Goal: Task Accomplishment & Management: Manage account settings

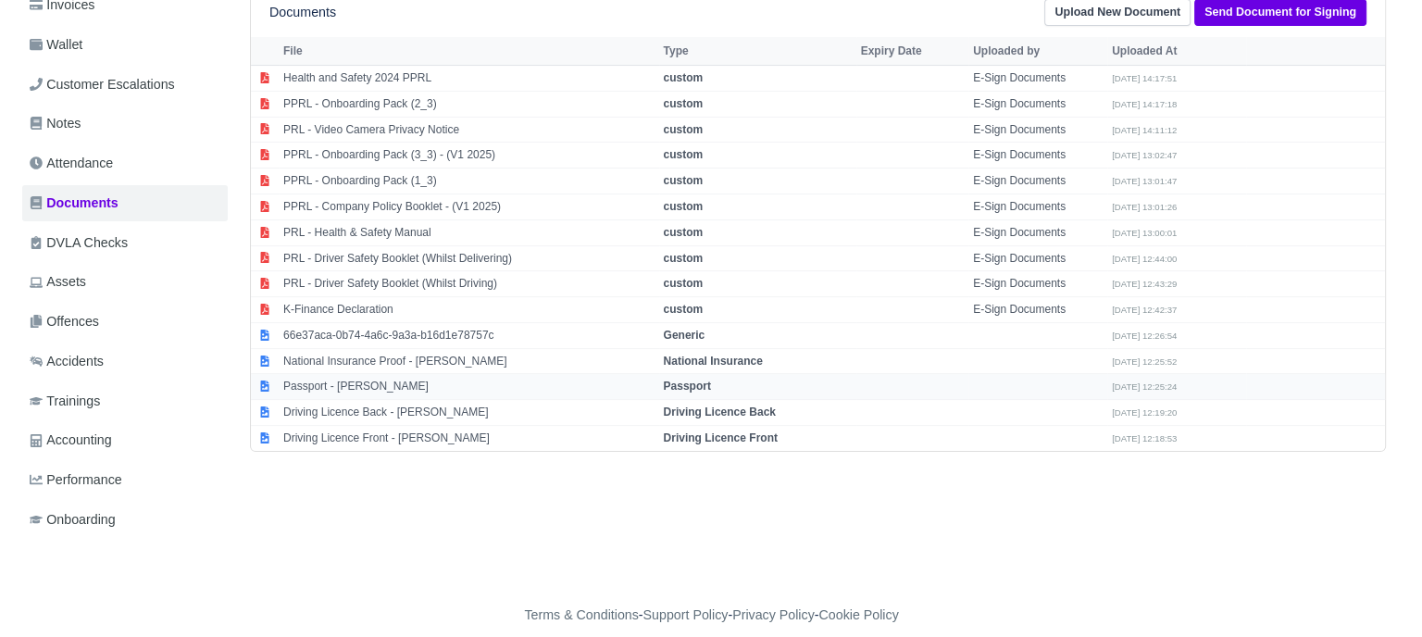
scroll to position [360, 0]
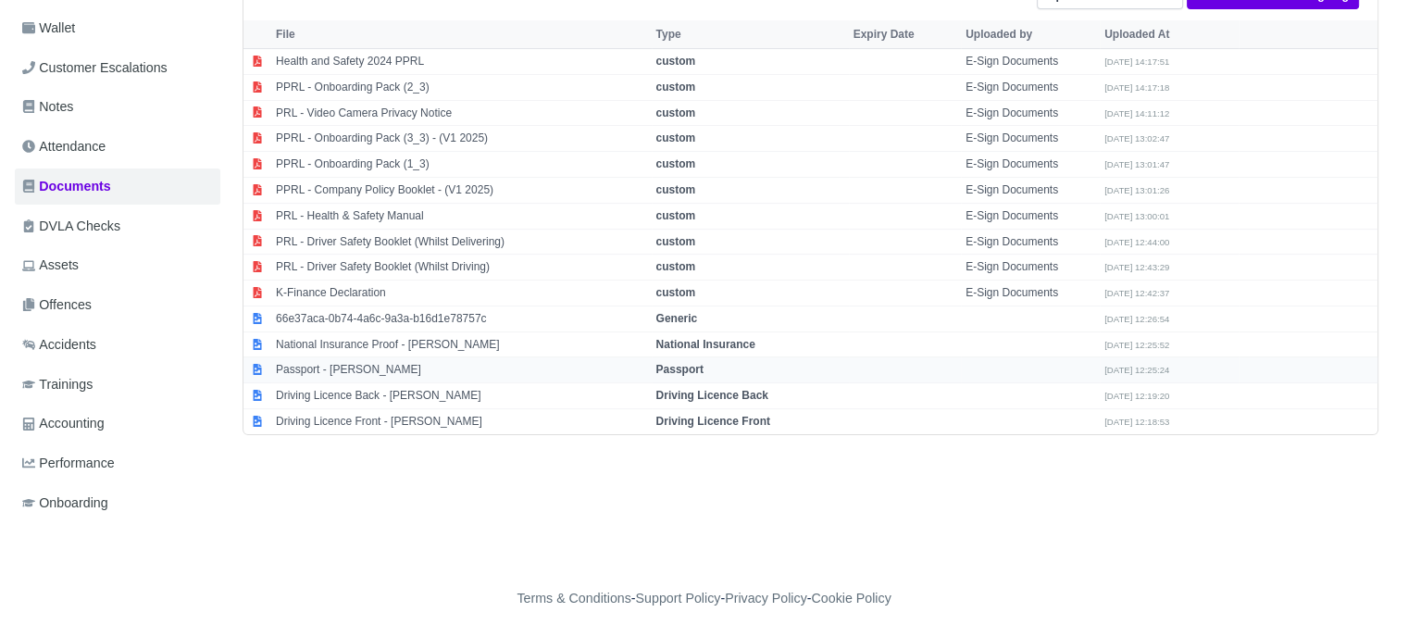
click at [711, 359] on td "Passport" at bounding box center [750, 370] width 197 height 26
select select "passport"
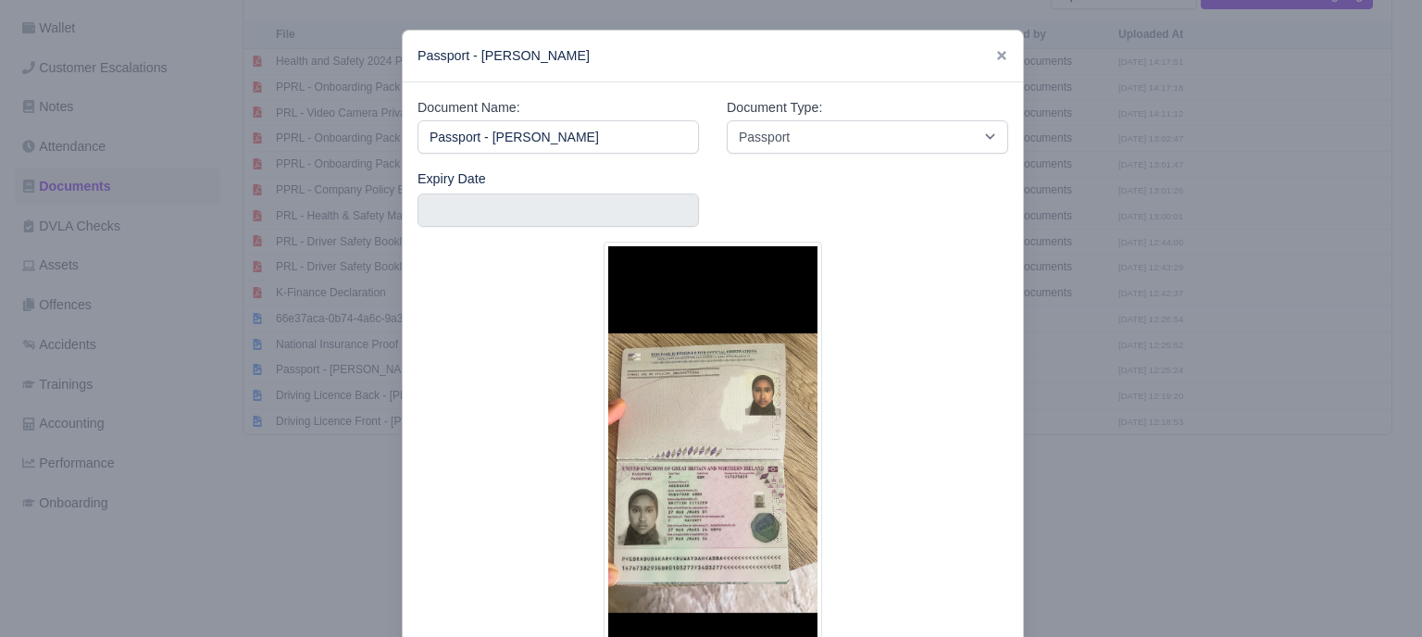
click at [1110, 495] on div at bounding box center [711, 318] width 1422 height 637
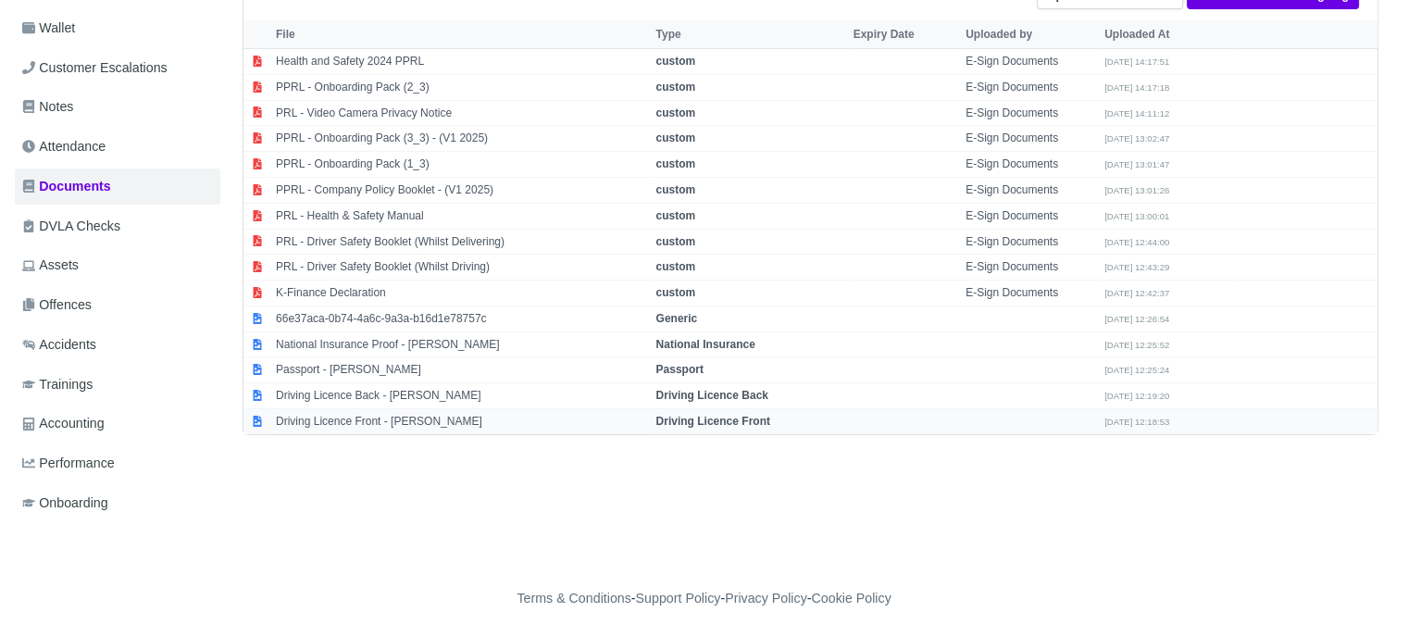
click at [736, 416] on strong "Driving Licence Front" at bounding box center [713, 421] width 114 height 13
select select "driving-licence-front"
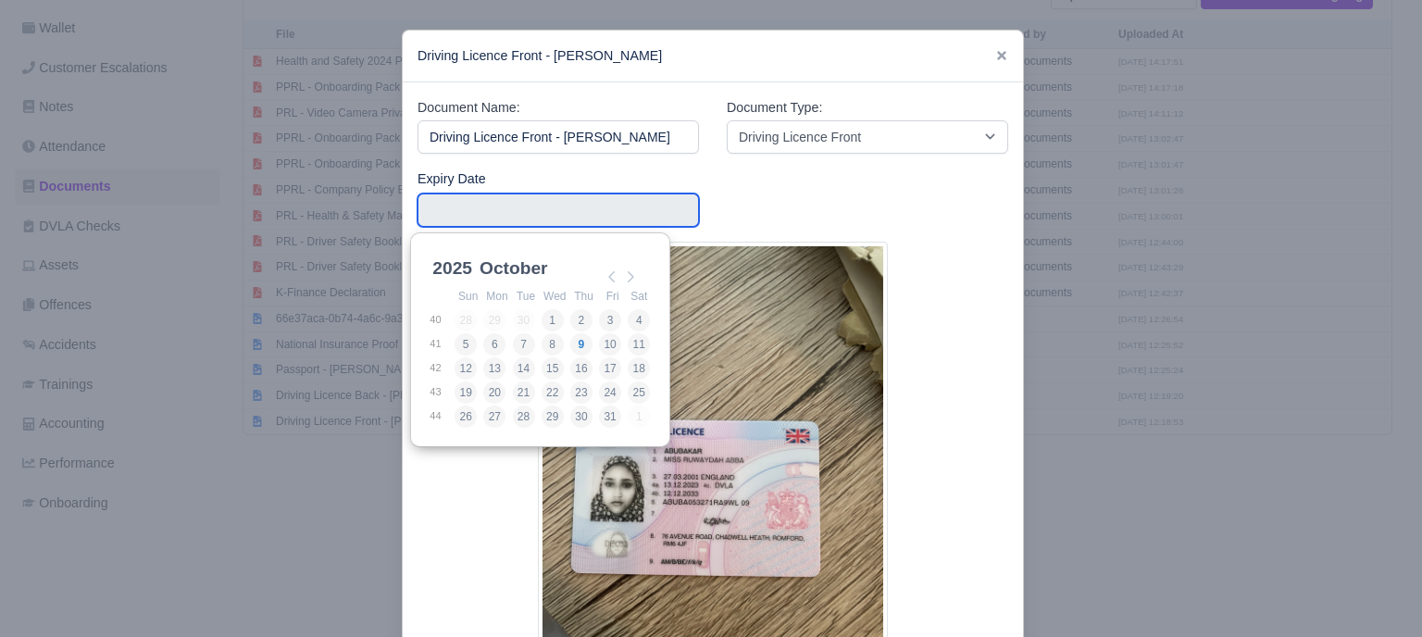
click at [599, 215] on input "Use the arrow keys to pick a date" at bounding box center [558, 209] width 281 height 33
click at [442, 268] on select "2025 2026 2027 2028 2029 2030 2031 2032 2033 2034 2035 2036 2037 2038 2039 2040…" at bounding box center [470, 278] width 83 height 39
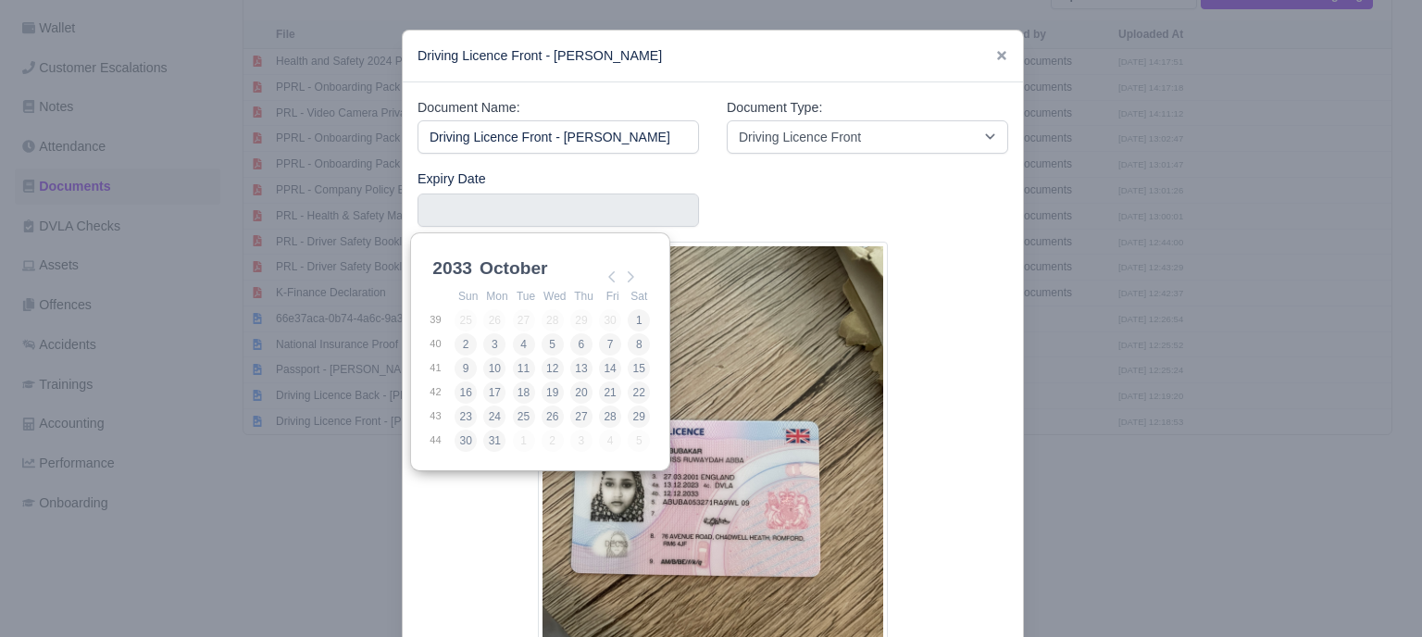
drag, startPoint x: 543, startPoint y: 268, endPoint x: 545, endPoint y: 277, distance: 9.4
click at [543, 268] on select "January February March April May June July August September October November De…" at bounding box center [537, 278] width 123 height 39
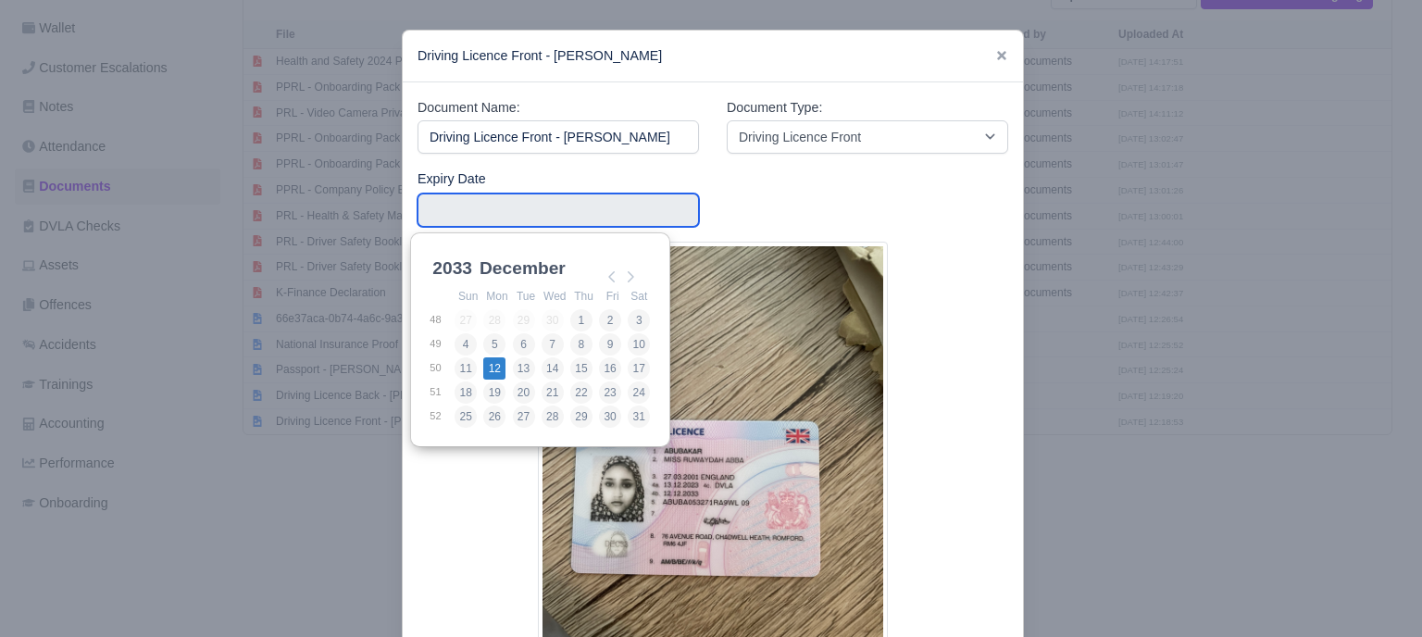
type input "2033-12-12"
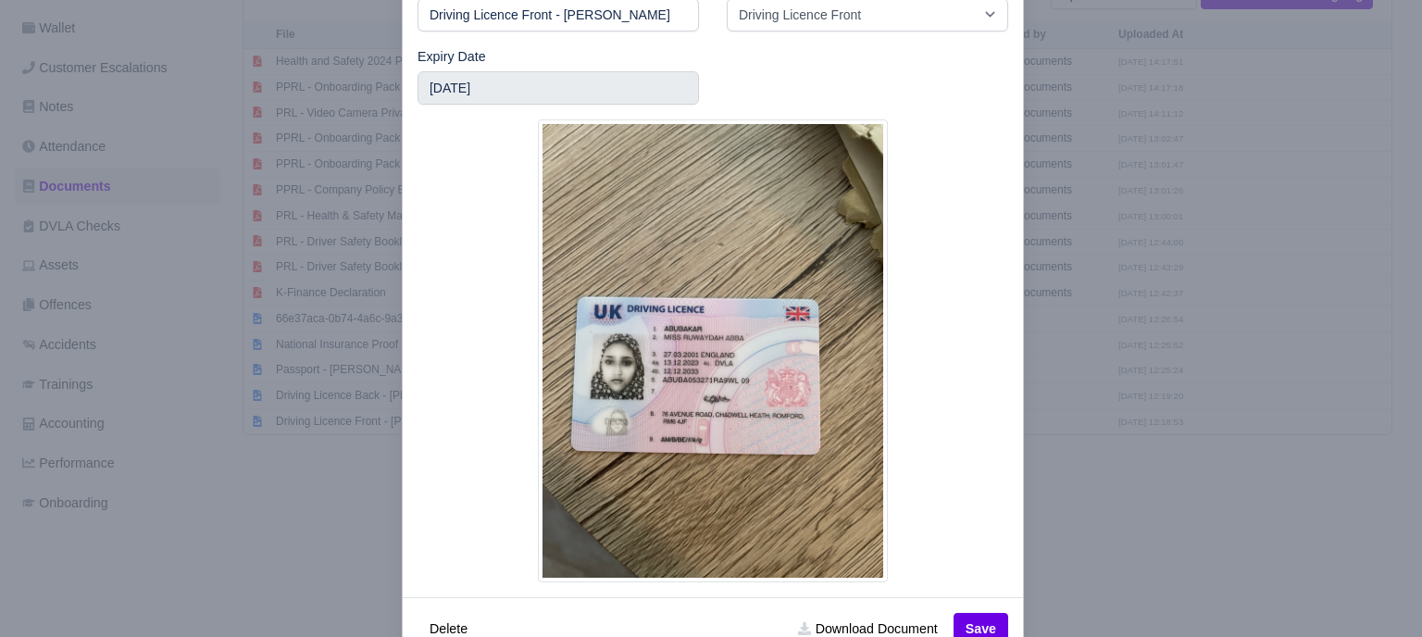
scroll to position [176, 0]
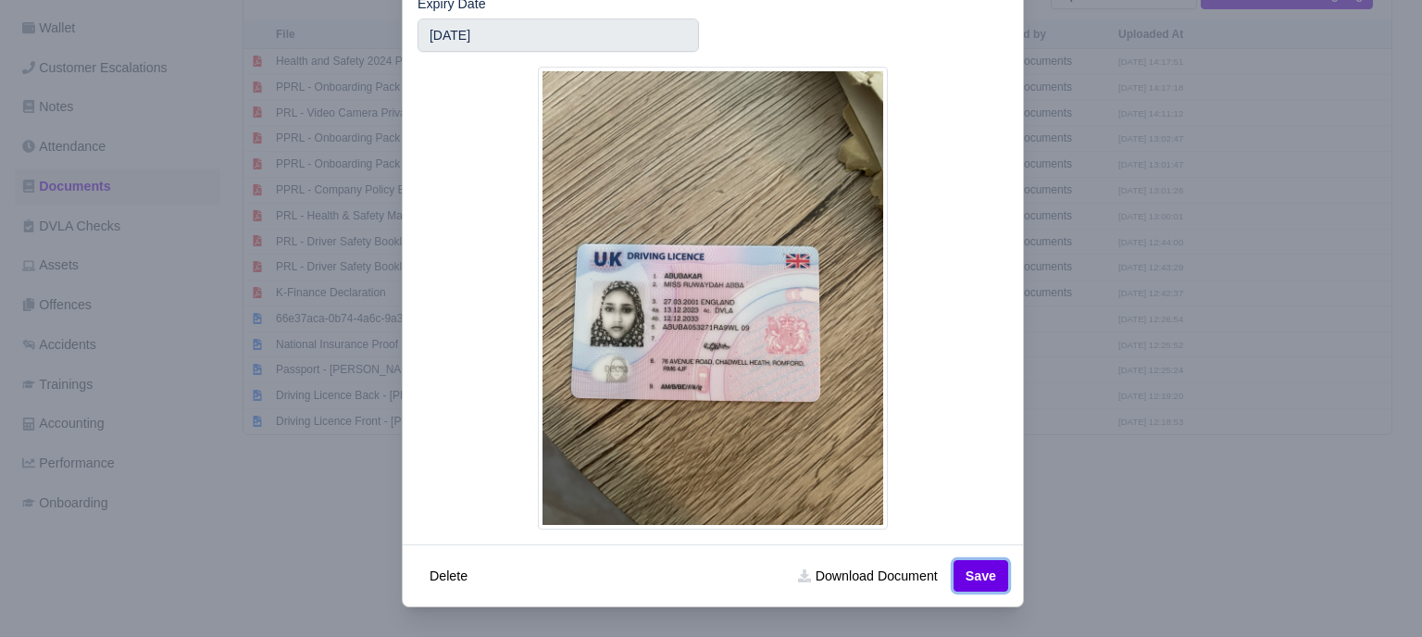
click at [966, 569] on button "Save" at bounding box center [980, 575] width 55 height 31
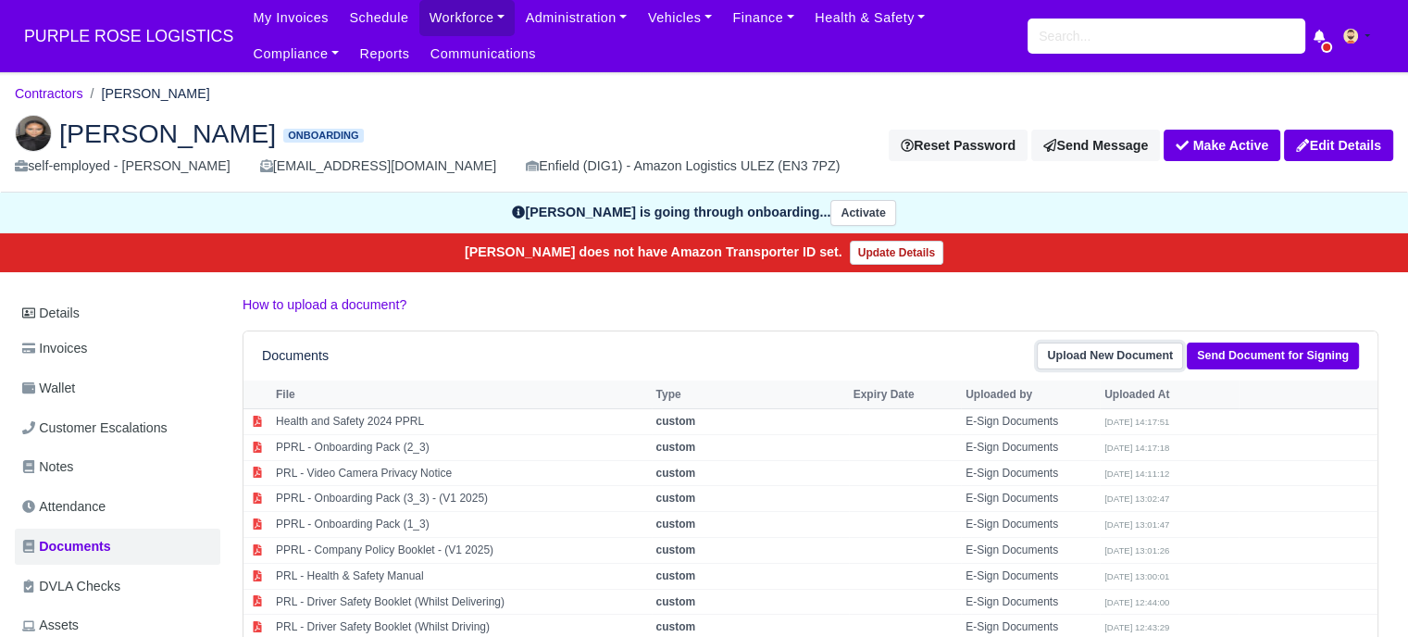
click at [1120, 356] on link "Upload New Document" at bounding box center [1110, 356] width 146 height 27
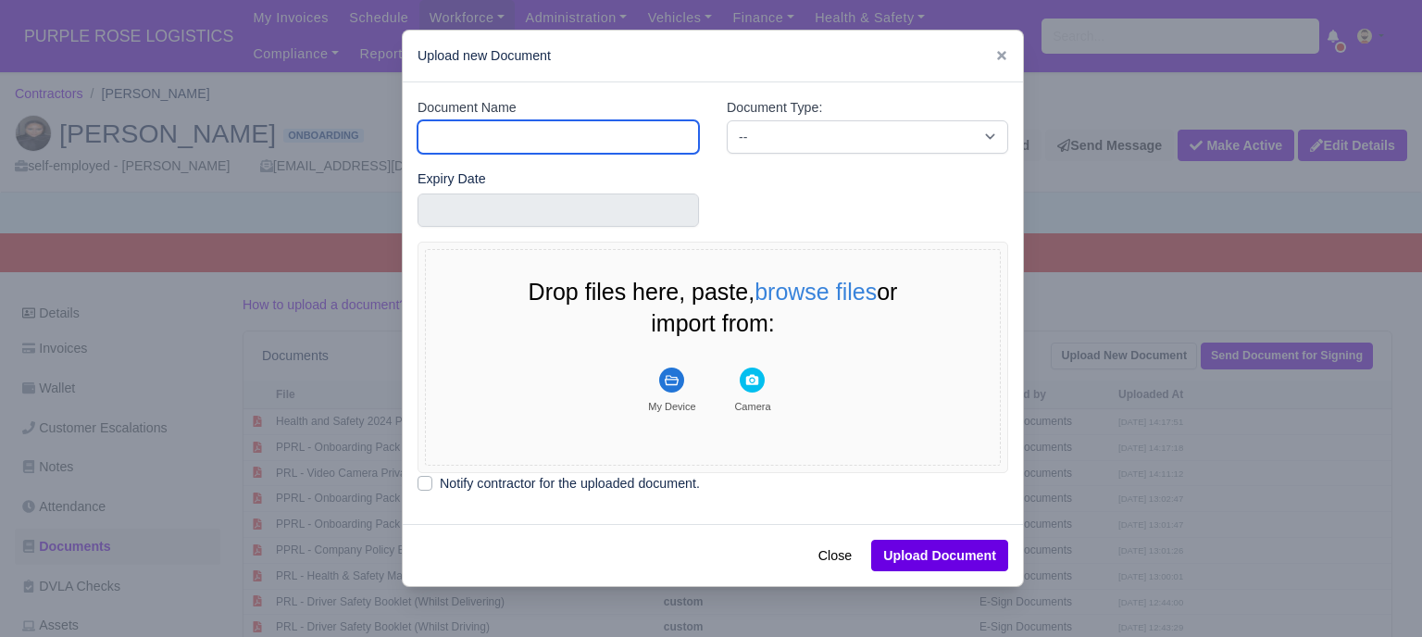
click at [567, 144] on input "Document Name" at bounding box center [558, 136] width 281 height 33
type input "Driver License"
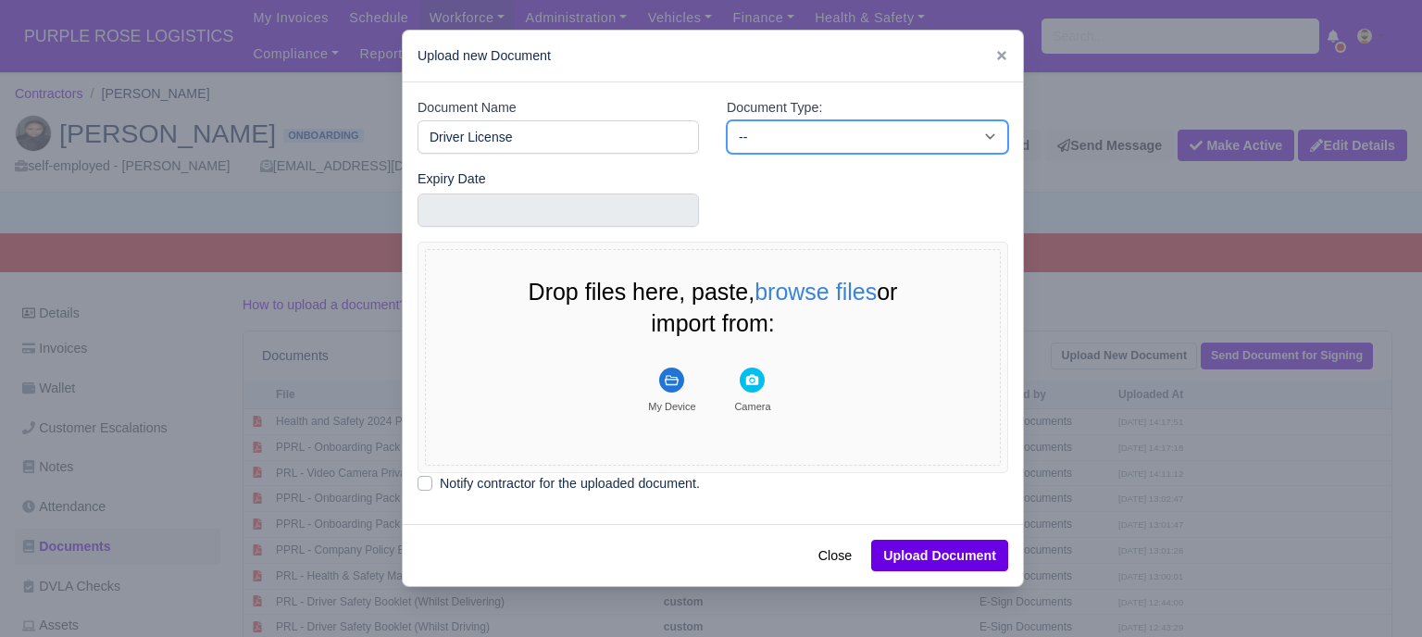
click at [781, 142] on select "-- Accounting Engagement Letter Age Verification Confirmation Background Check …" at bounding box center [867, 136] width 281 height 33
select select "driver-licence-declaration"
click at [727, 120] on select "-- Accounting Engagement Letter Age Verification Confirmation Background Check …" at bounding box center [867, 136] width 281 height 33
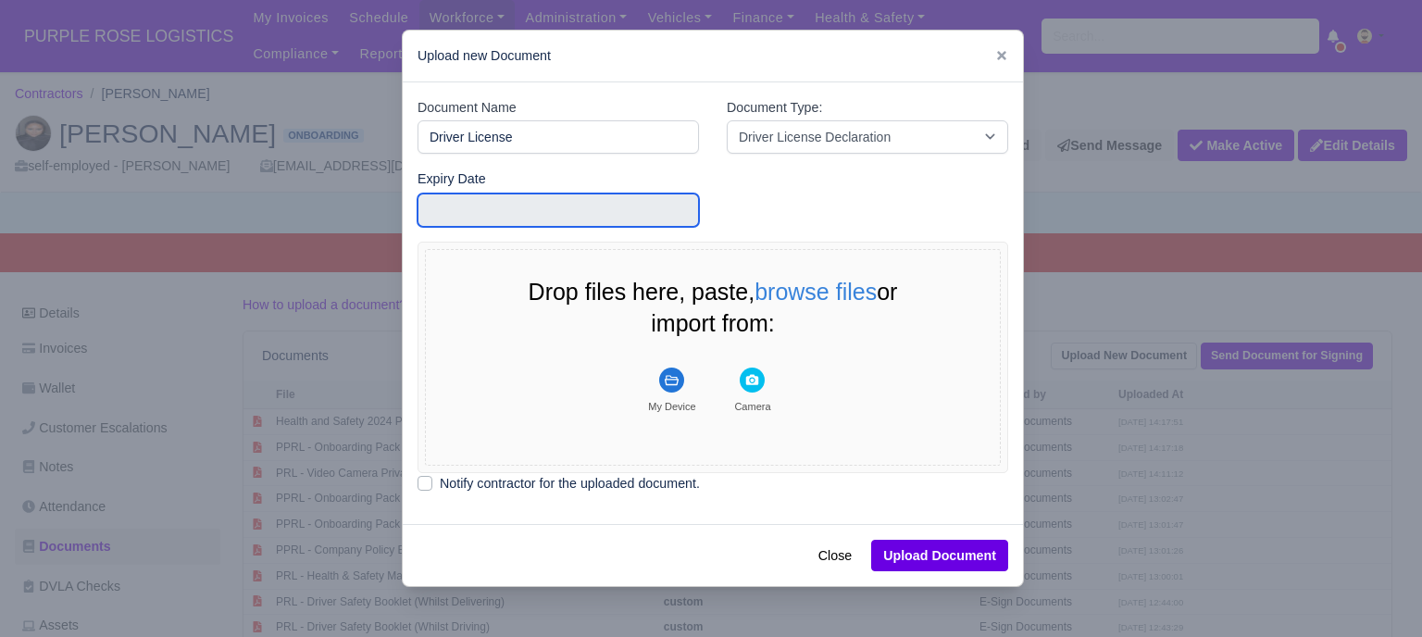
click at [640, 215] on input "text" at bounding box center [558, 209] width 281 height 33
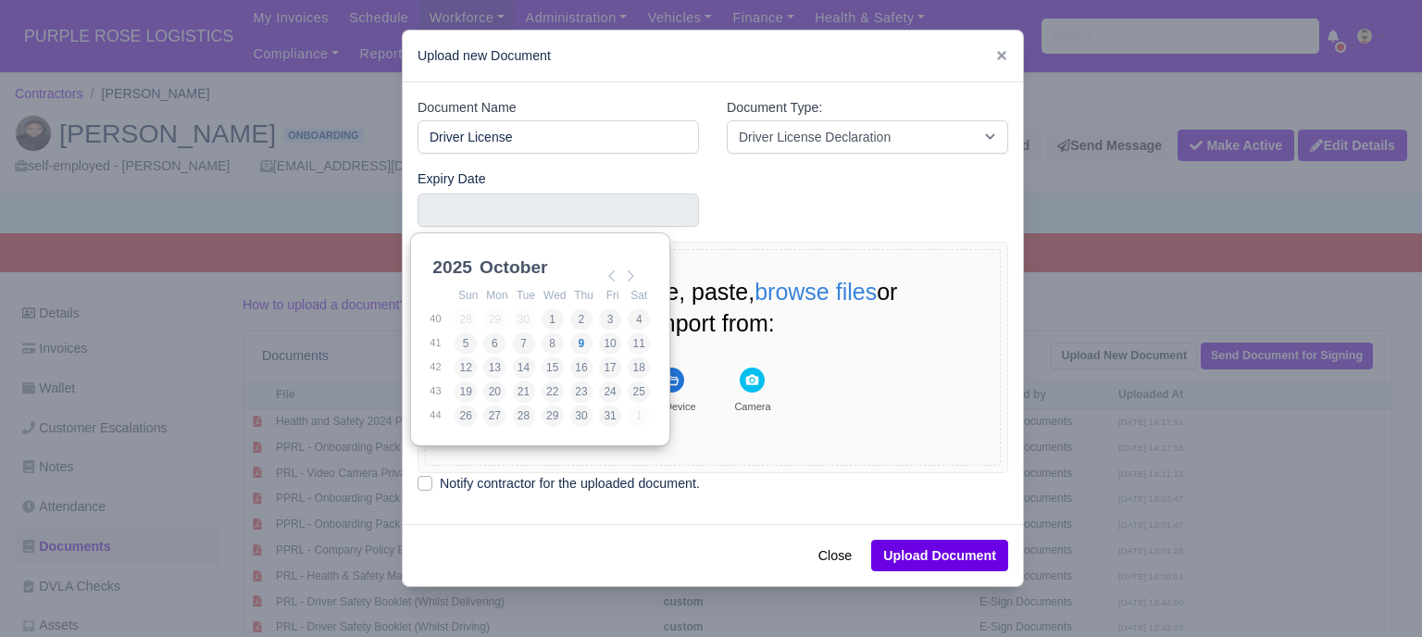
click at [770, 229] on div "Expiry Date" at bounding box center [713, 205] width 618 height 74
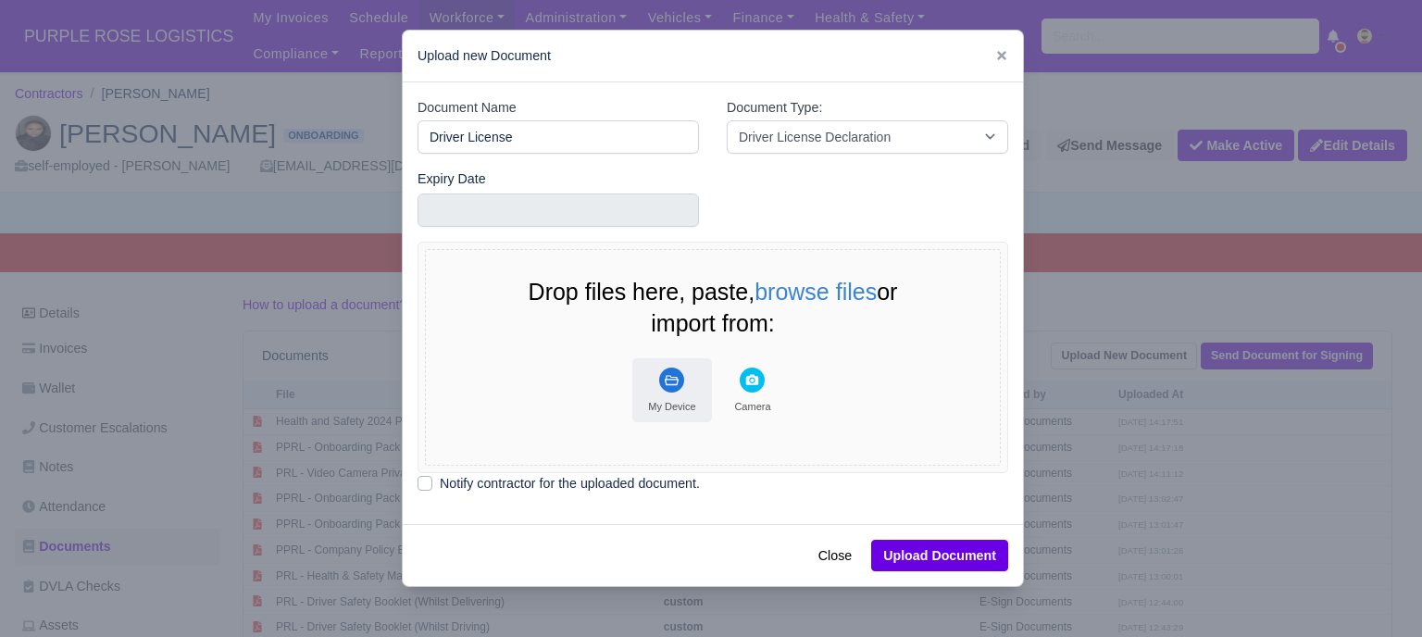
click at [659, 388] on rect "File Uploader" at bounding box center [671, 380] width 25 height 25
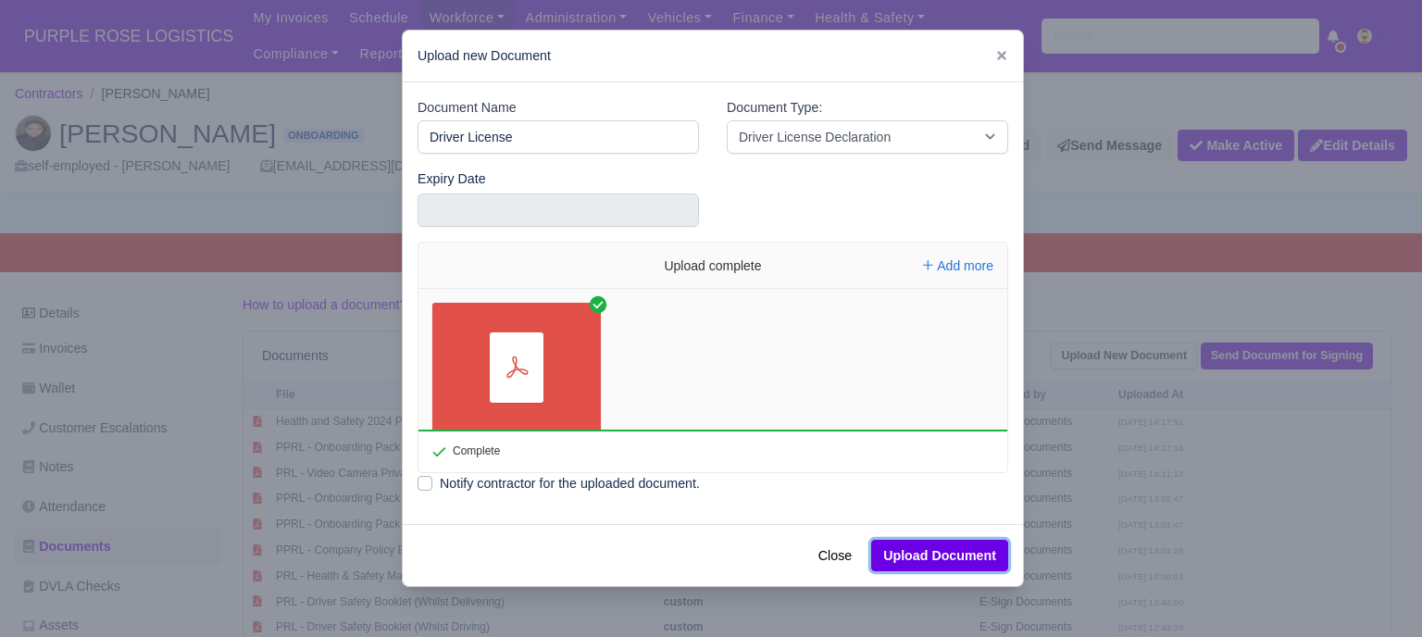
click at [971, 554] on button "Upload Document" at bounding box center [939, 555] width 137 height 31
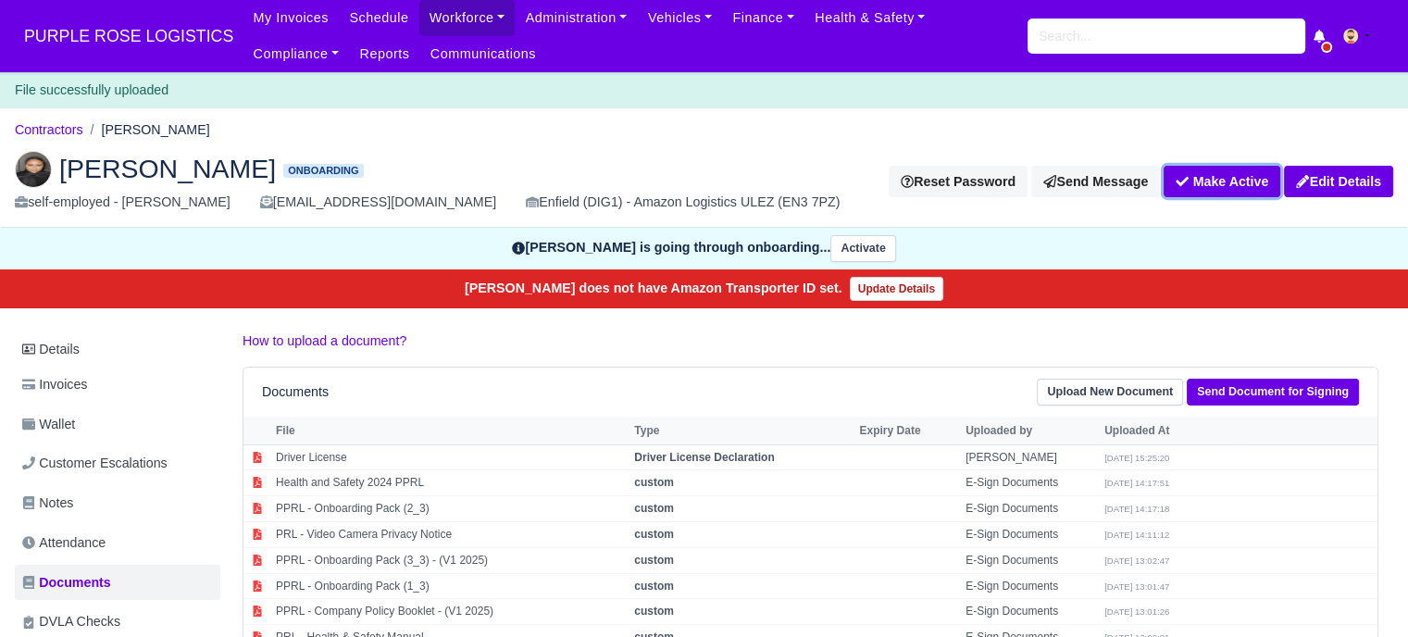
click at [1226, 178] on button "Make Active" at bounding box center [1222, 181] width 117 height 31
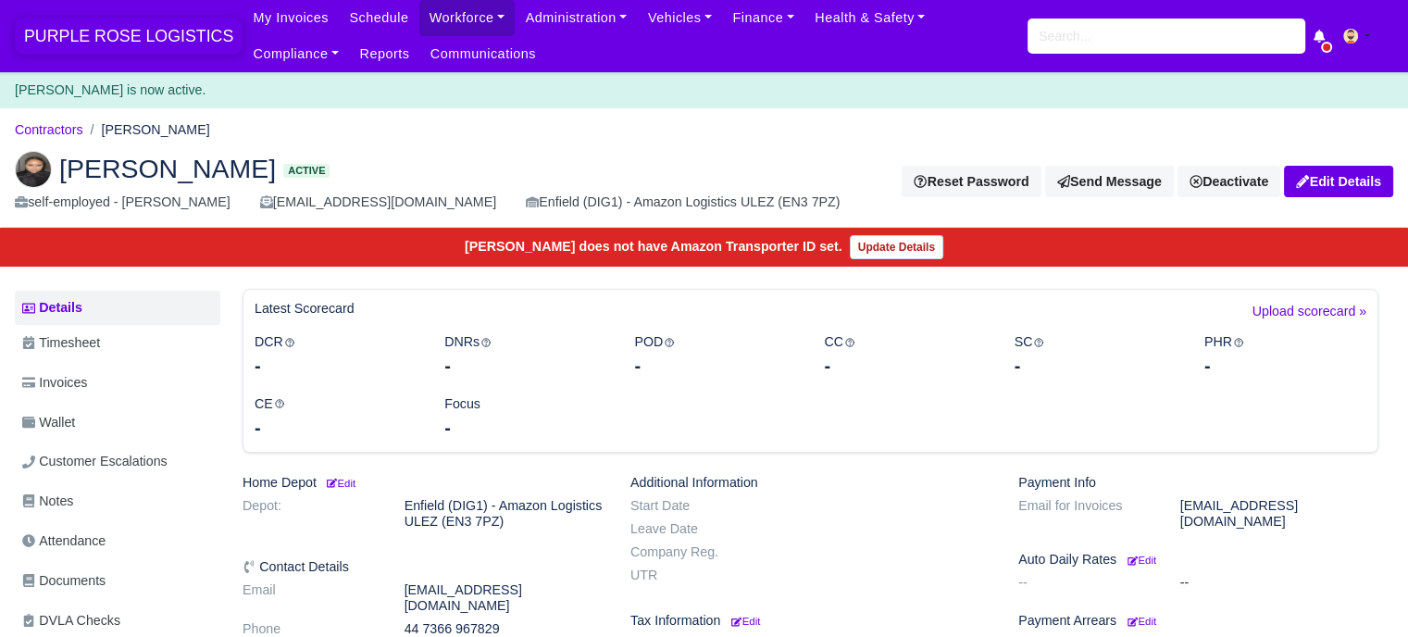
click at [89, 44] on span "PURPLE ROSE LOGISTICS" at bounding box center [129, 36] width 228 height 37
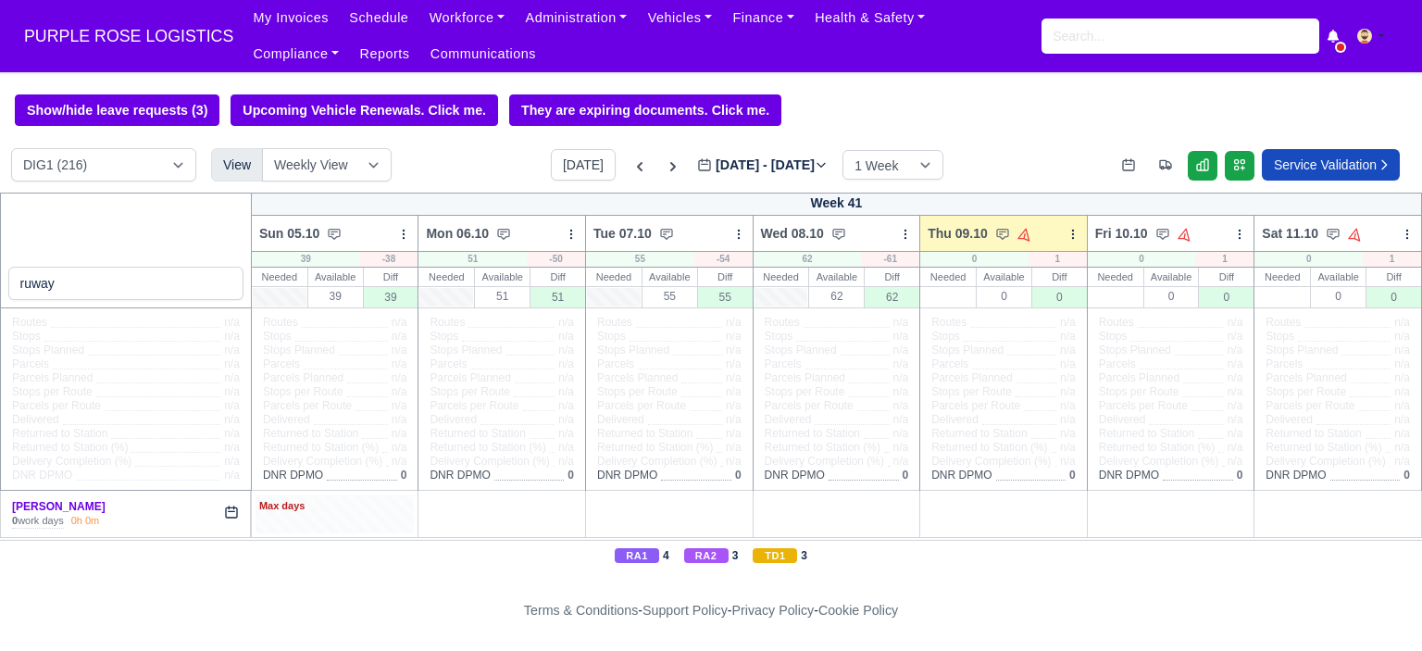
type input "ruway"
click at [390, 520] on div "Max days" at bounding box center [334, 513] width 159 height 38
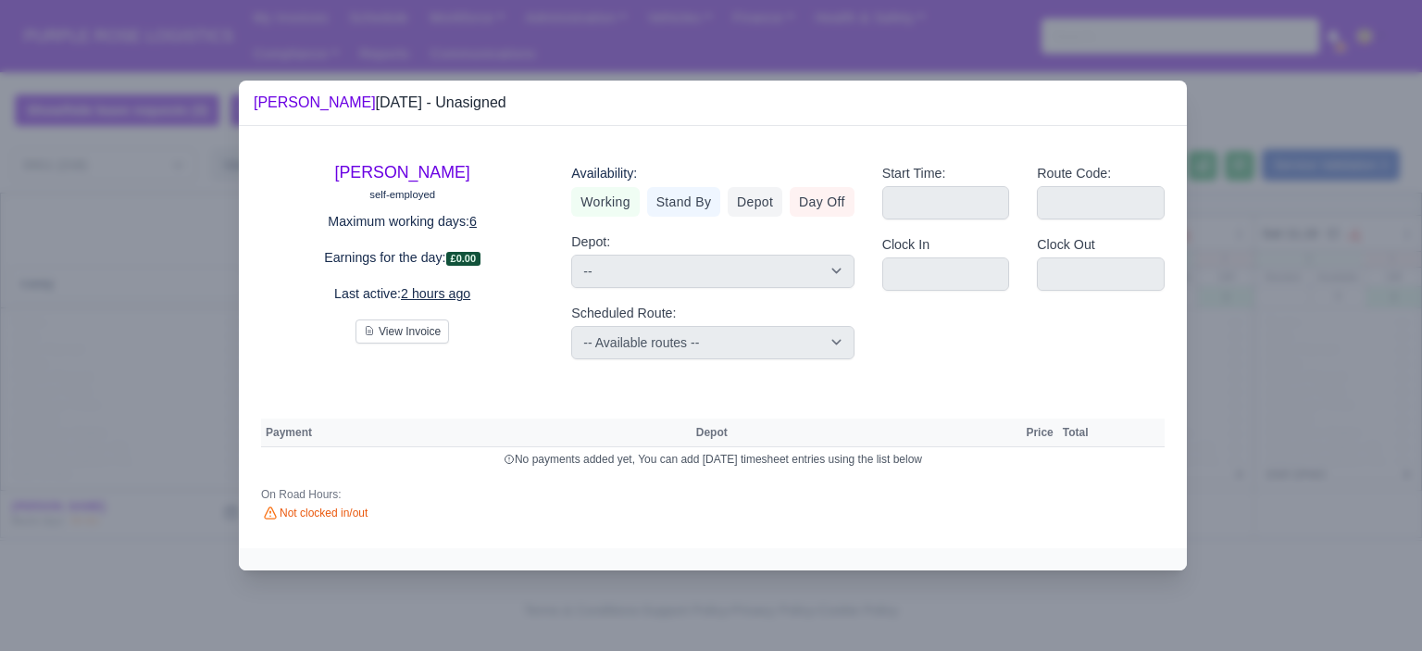
click at [1291, 306] on div at bounding box center [711, 325] width 1422 height 651
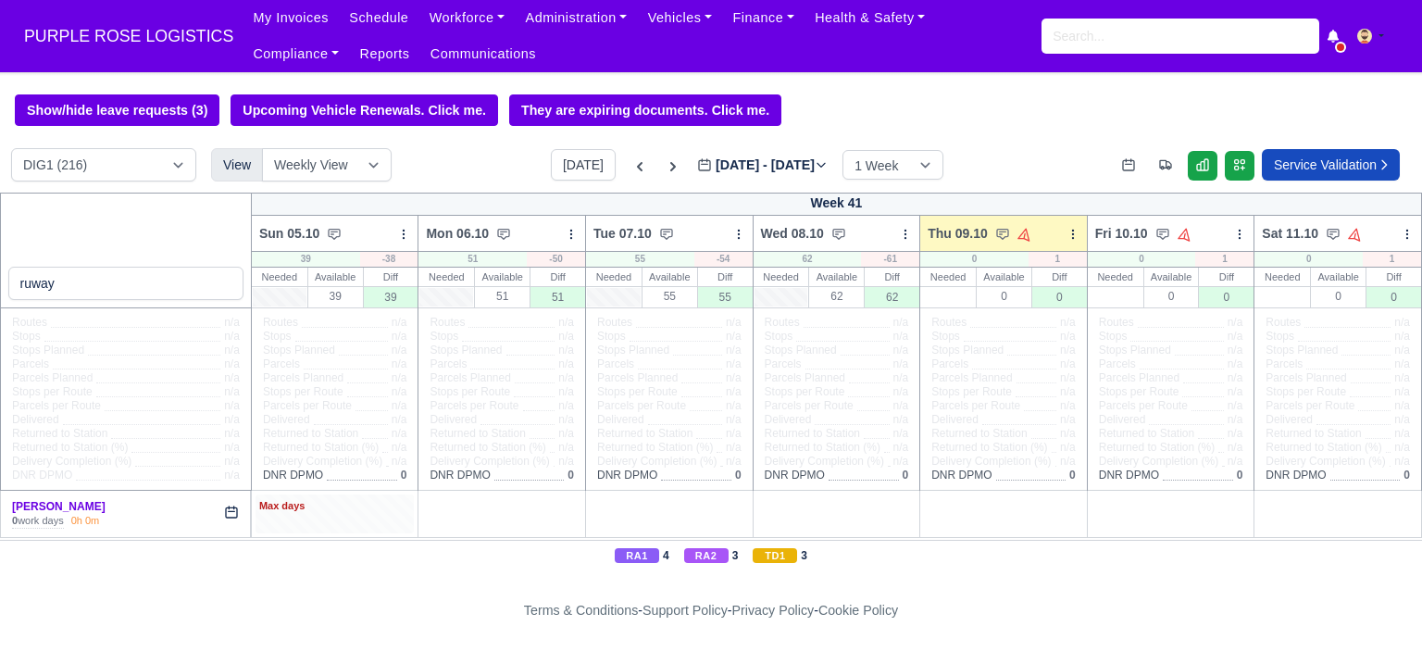
click at [374, 512] on div "Max days" at bounding box center [335, 506] width 152 height 17
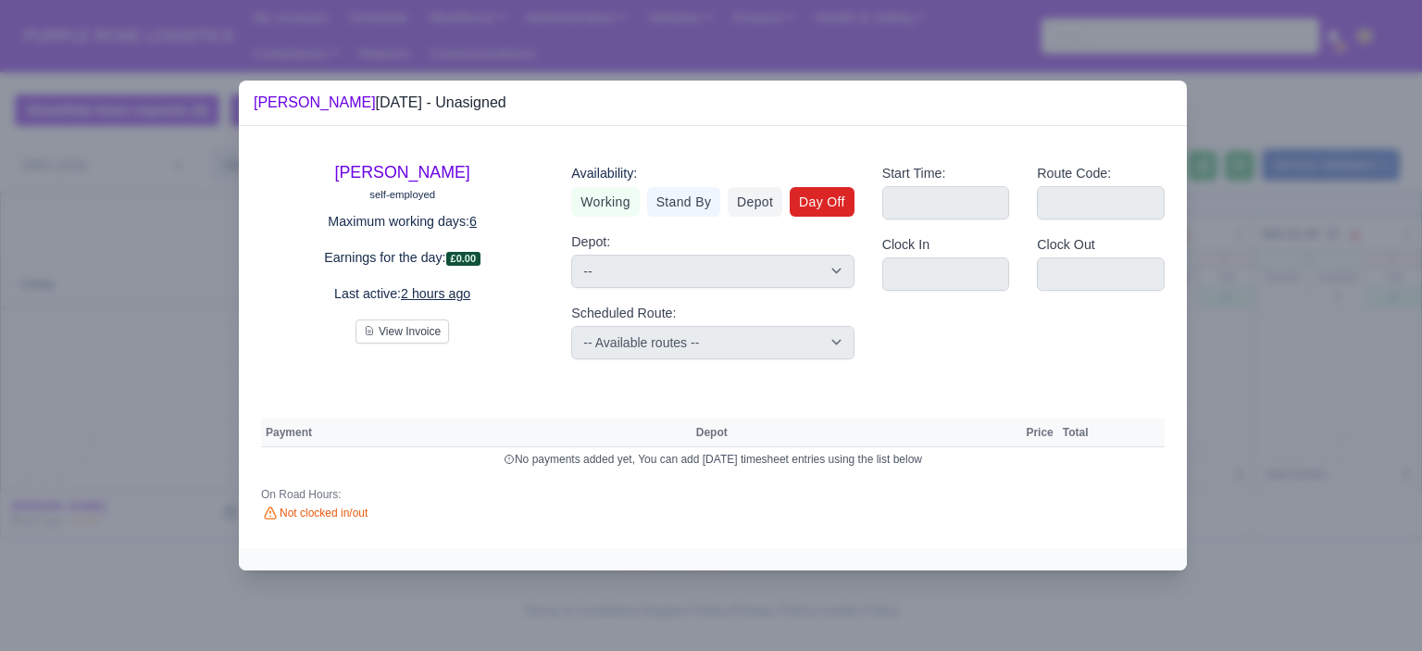
drag, startPoint x: 830, startPoint y: 199, endPoint x: 1028, endPoint y: 228, distance: 199.3
click at [831, 199] on link "Day Off" at bounding box center [822, 202] width 65 height 30
select select
select select "na"
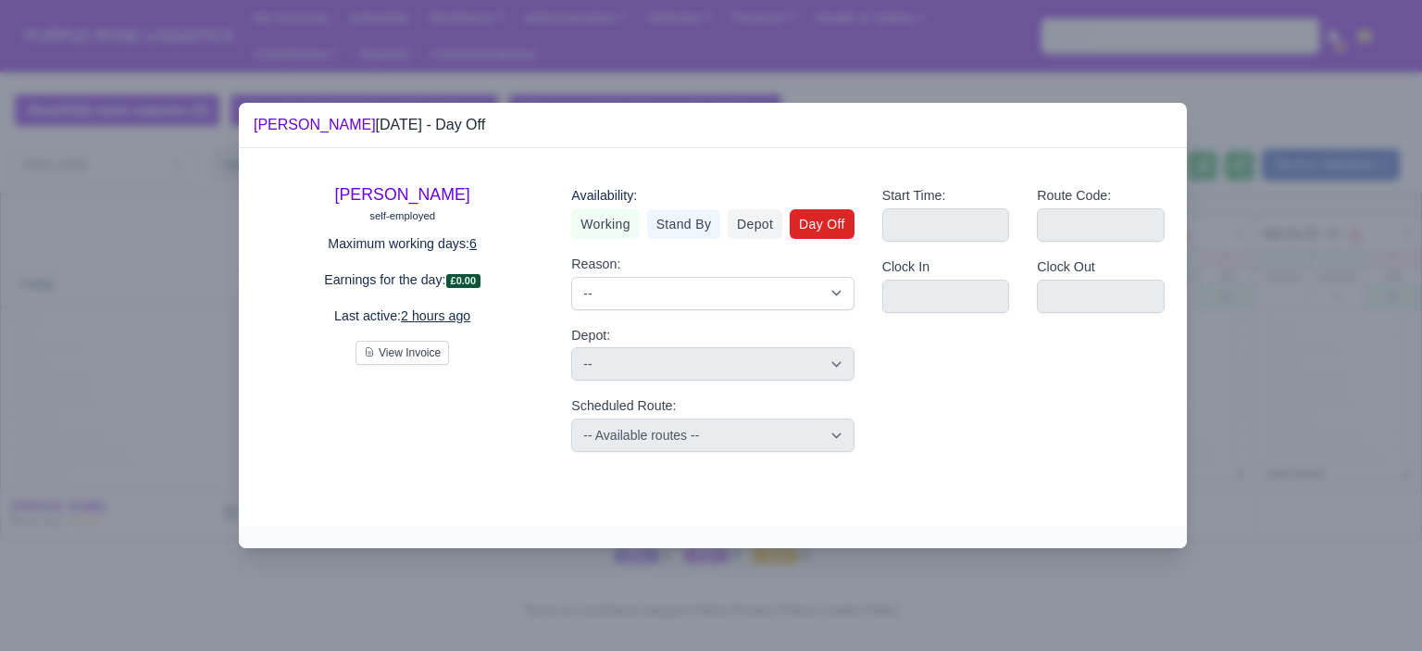
click at [1277, 298] on div at bounding box center [711, 325] width 1422 height 651
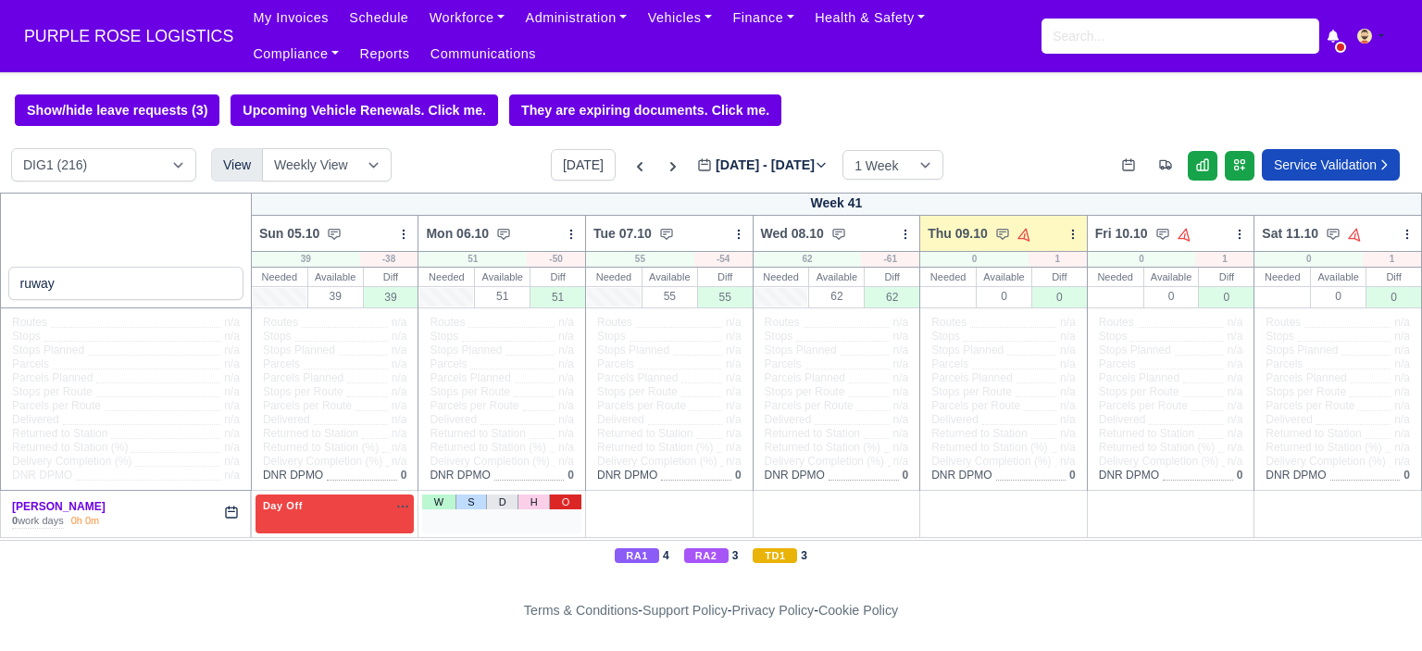
click at [565, 503] on link "O" at bounding box center [565, 501] width 32 height 15
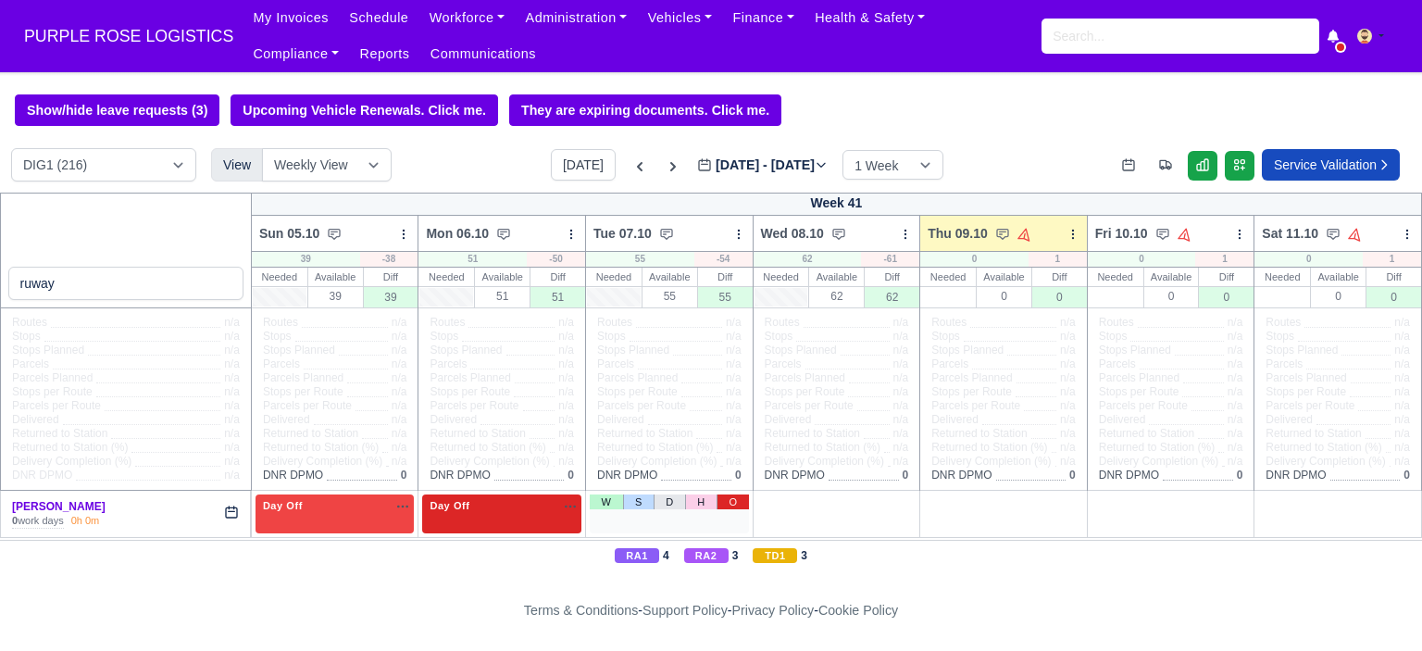
click at [732, 502] on link "O" at bounding box center [733, 501] width 32 height 15
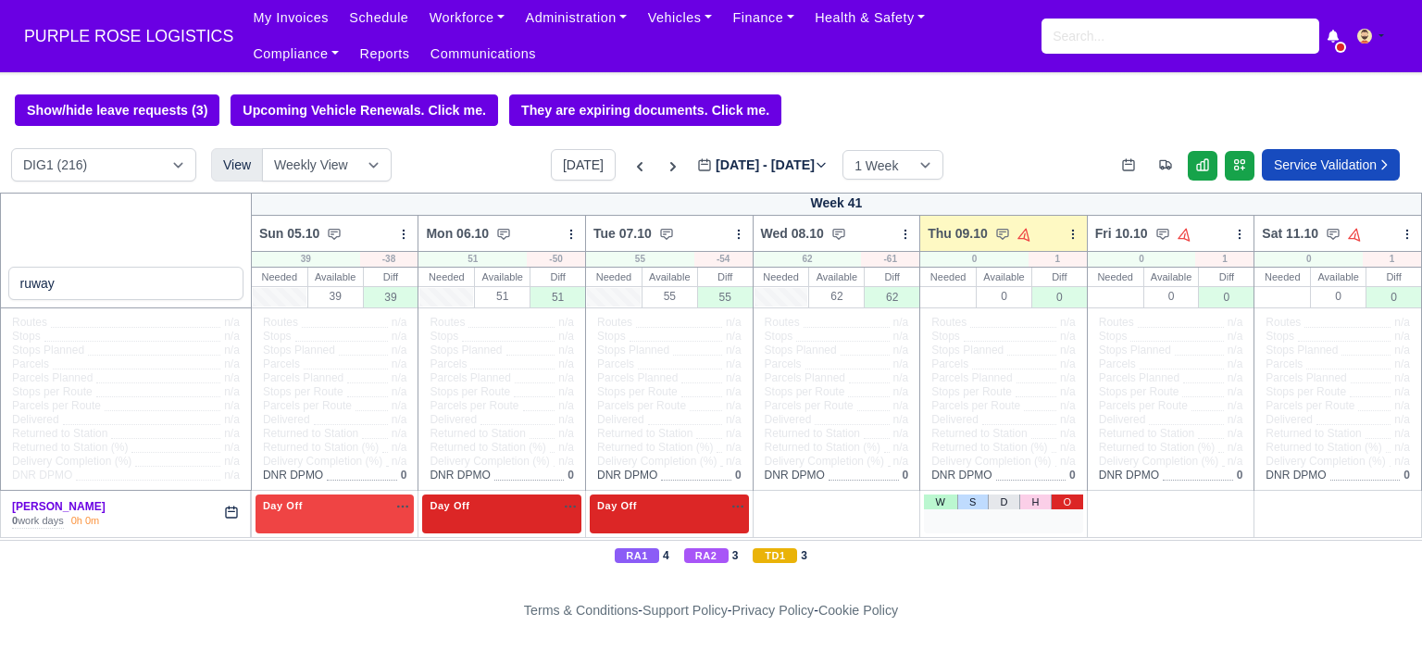
click at [1063, 502] on link "O" at bounding box center [1067, 501] width 32 height 15
click at [768, 503] on link "W" at bounding box center [773, 501] width 32 height 15
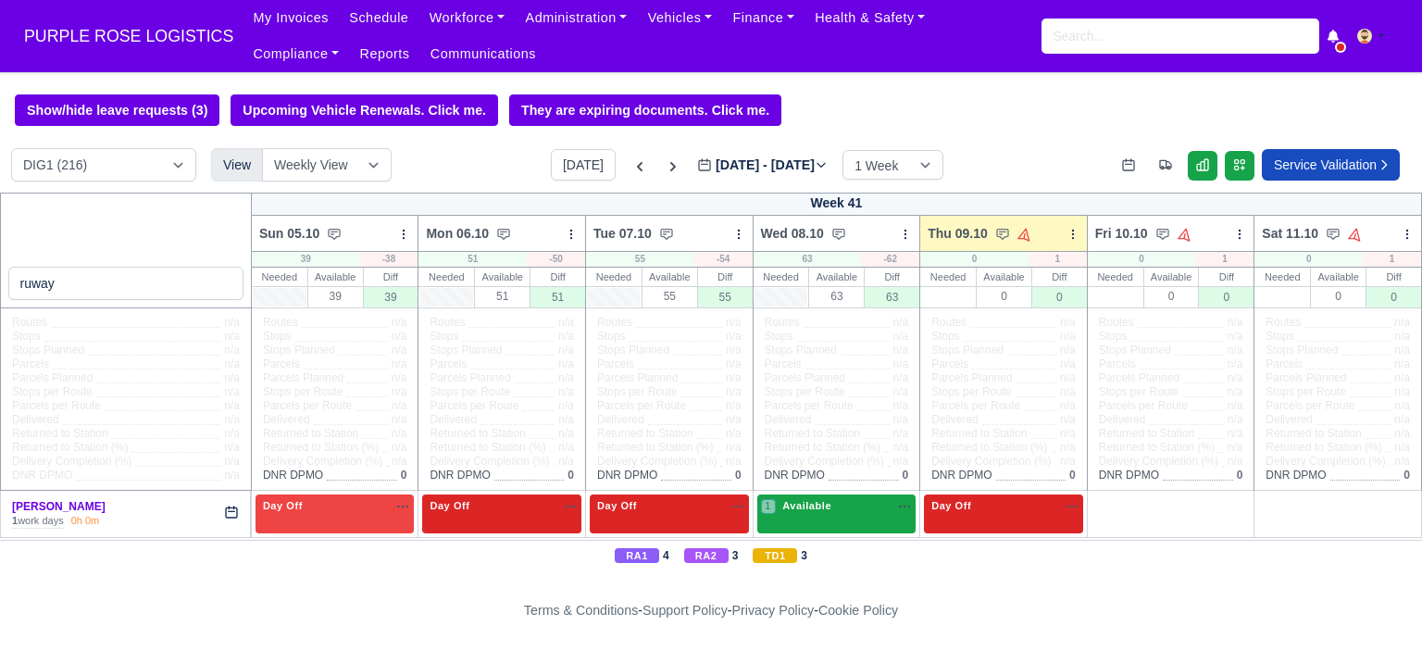
click at [825, 506] on div "1 Available na" at bounding box center [837, 506] width 152 height 16
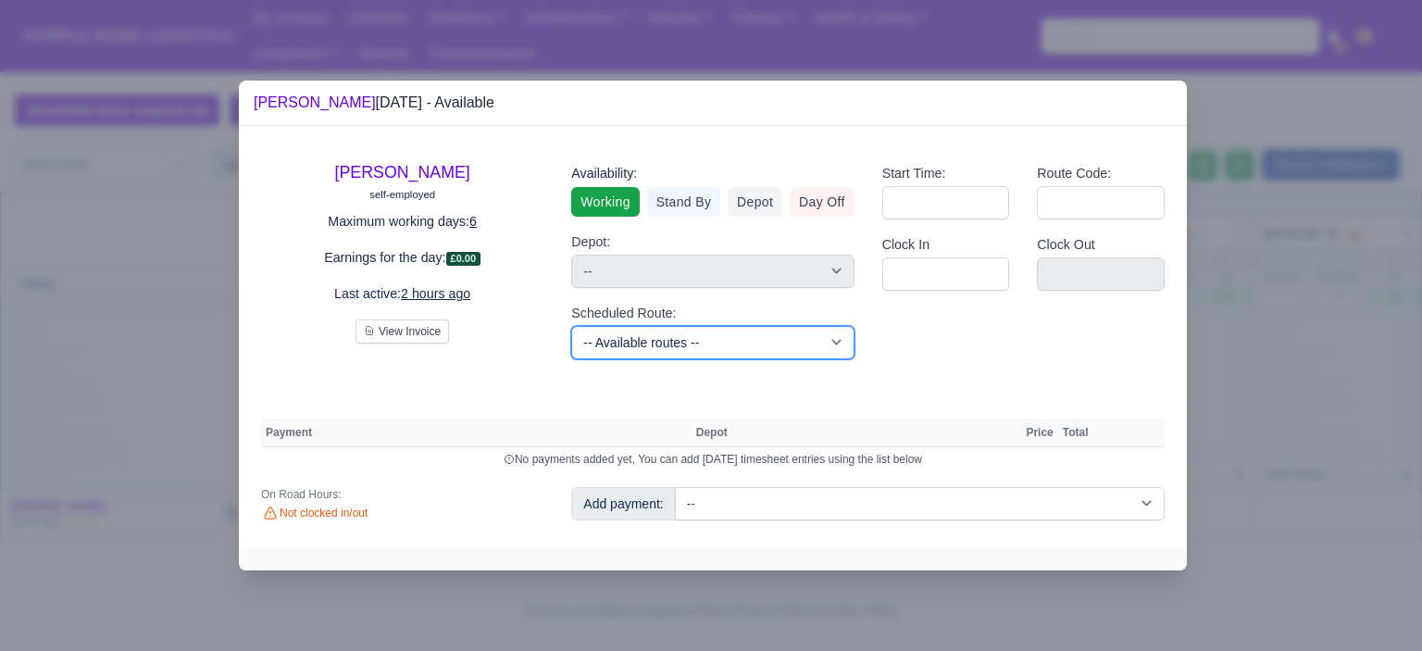
click at [764, 342] on select "-- Available routes -- Standard Parcel - Block of 6 Hours - (SD6) AmFlex RTS Ve…" at bounding box center [712, 342] width 282 height 33
drag, startPoint x: 759, startPoint y: 338, endPoint x: 756, endPoint y: 329, distance: 9.7
click at [759, 338] on select "-- Available routes -- Standard Parcel - Block of 6 Hours - (SD6) AmFlex RTS Ve…" at bounding box center [712, 342] width 282 height 33
select select "6"
click at [571, 326] on select "-- Available routes -- Standard Parcel - Block of 6 Hours - (SD6) AmFlex RTS Ve…" at bounding box center [712, 342] width 282 height 33
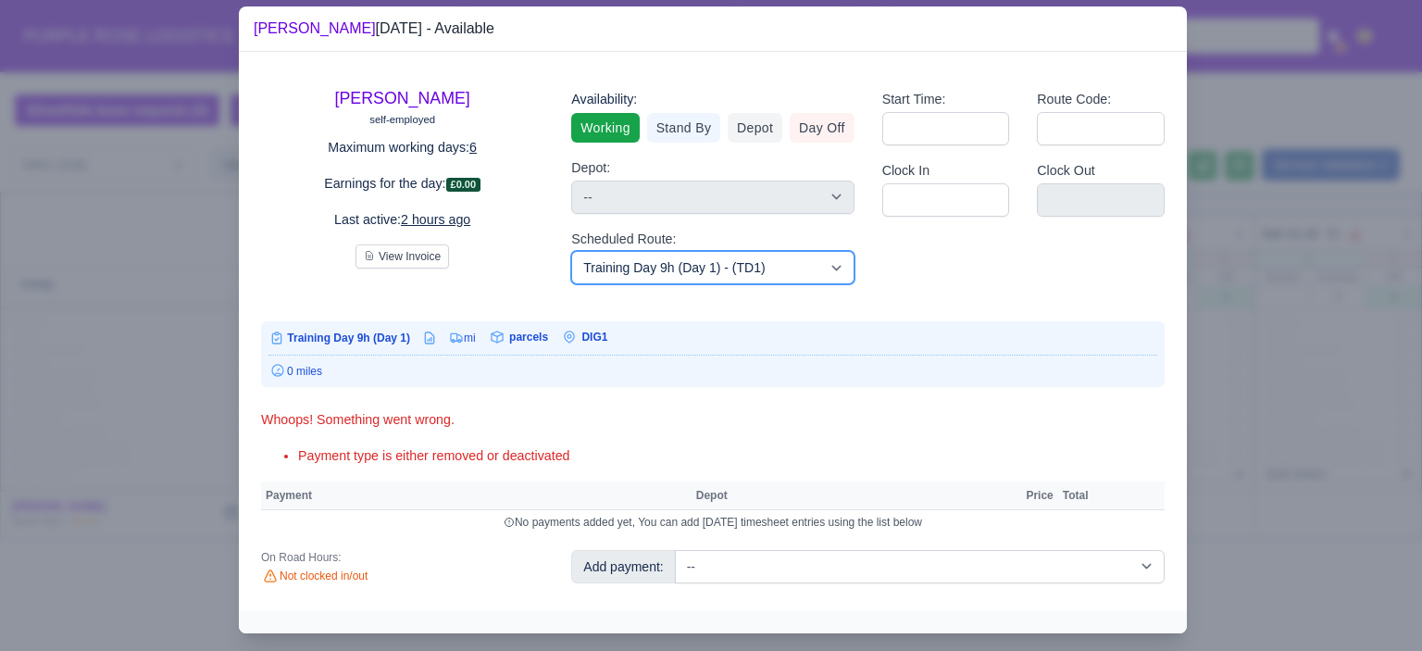
scroll to position [35, 0]
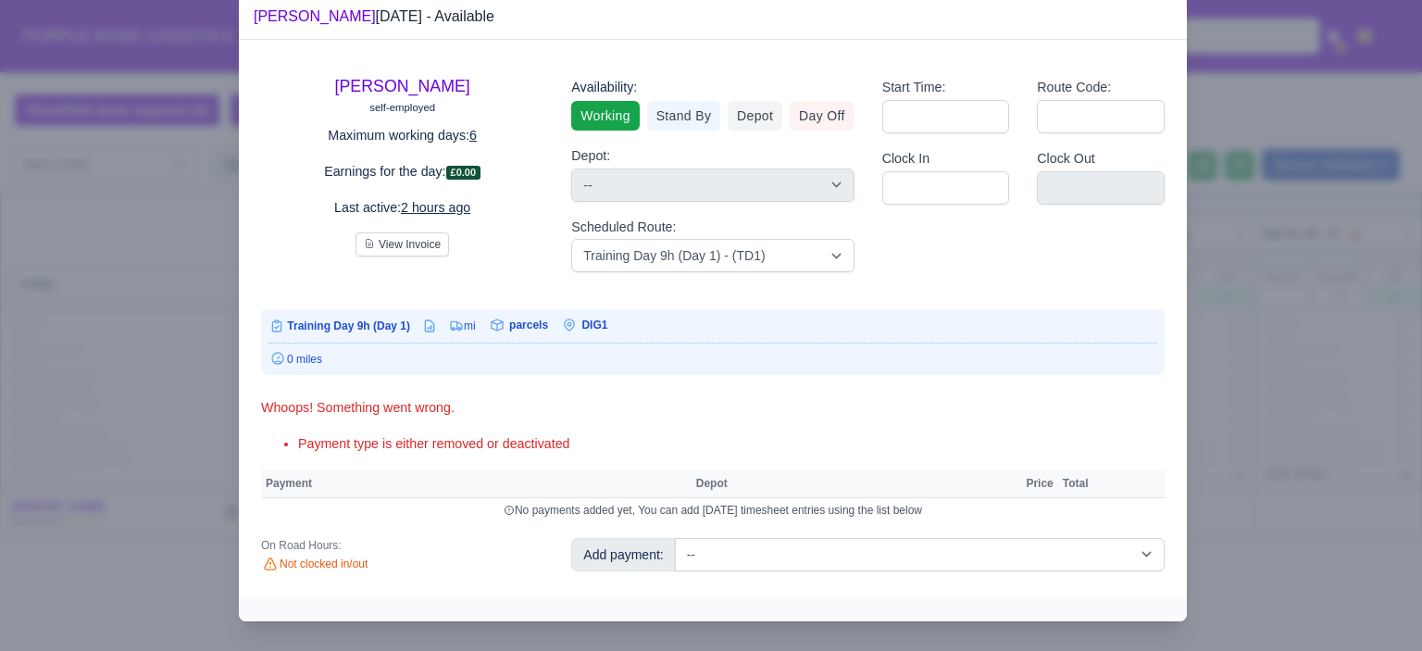
click at [931, 551] on div "[PERSON_NAME] self-employed Maximum working days: 6 Earnings for the day: £0.00…" at bounding box center [713, 319] width 948 height 559
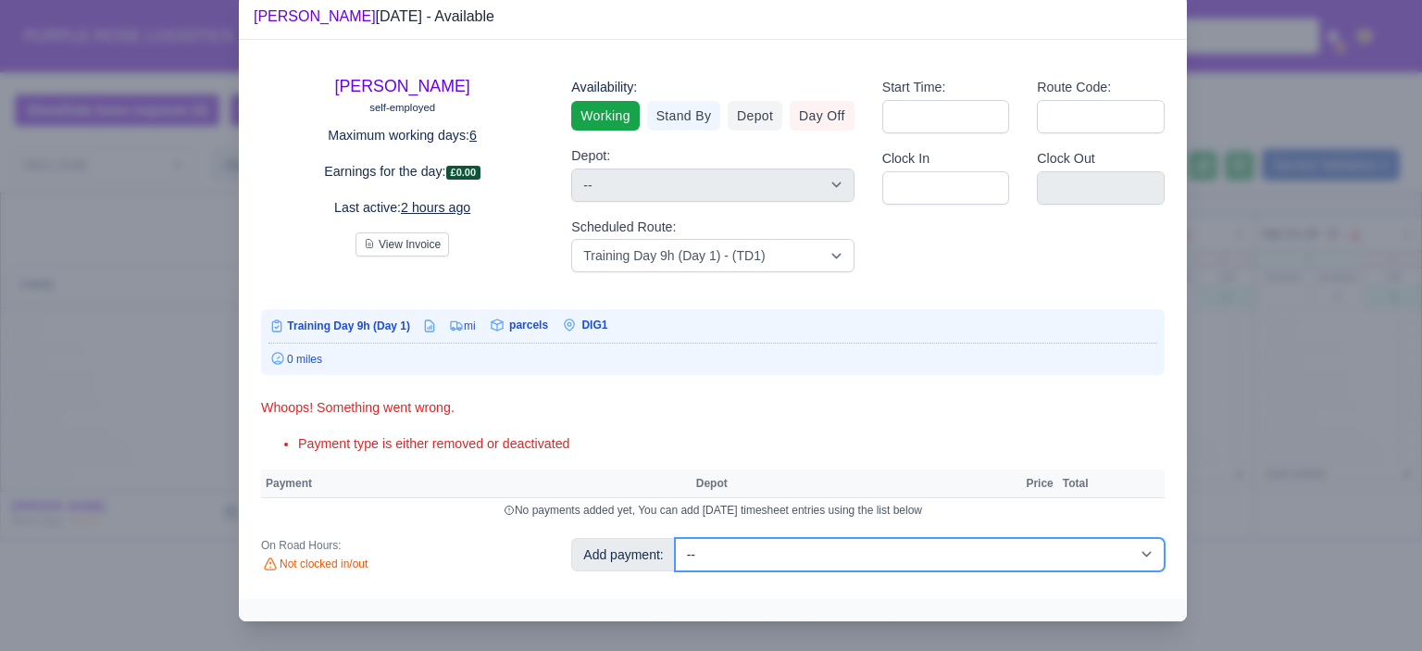
click at [931, 551] on select "-- Additional Hour Support (£14.50) Additional Hour Support (Walkers) (£13.50) …" at bounding box center [920, 554] width 490 height 33
select select "85"
click at [675, 538] on select "-- Additional Hour Support (£14.50) Additional Hour Support (Walkers) (£13.50) …" at bounding box center [920, 554] width 490 height 33
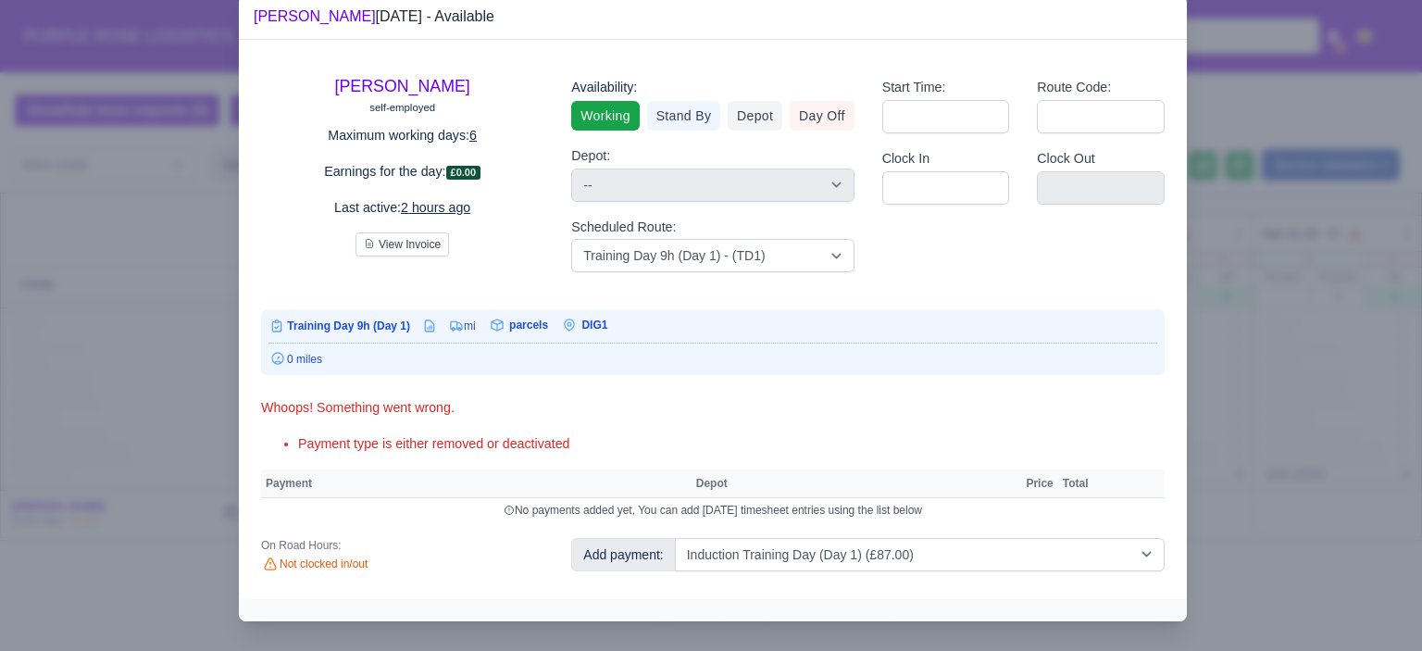
select select "1"
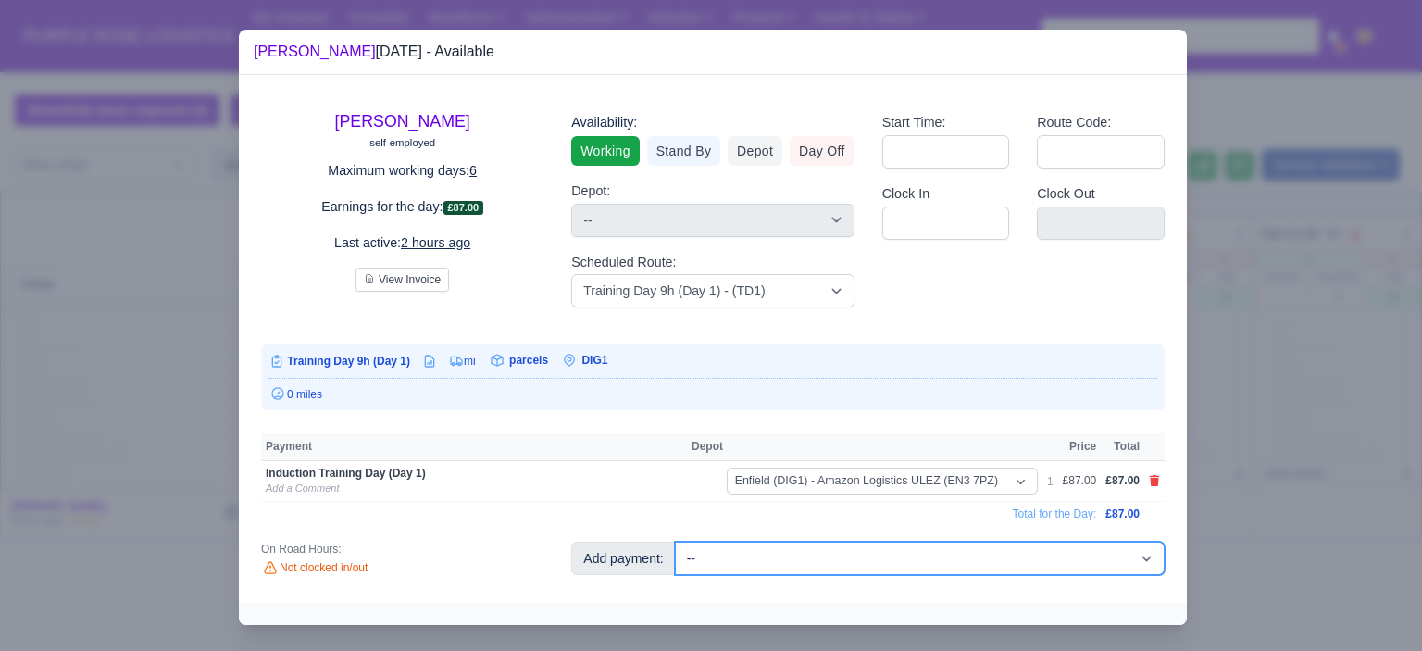
click at [932, 563] on select "-- Additional Hour Support (£14.50) Additional Hour Support (Walkers) (£13.50) …" at bounding box center [920, 558] width 490 height 33
select select "104"
click at [675, 542] on select "-- Additional Hour Support (£14.50) Additional Hour Support (Walkers) (£13.50) …" at bounding box center [920, 558] width 490 height 33
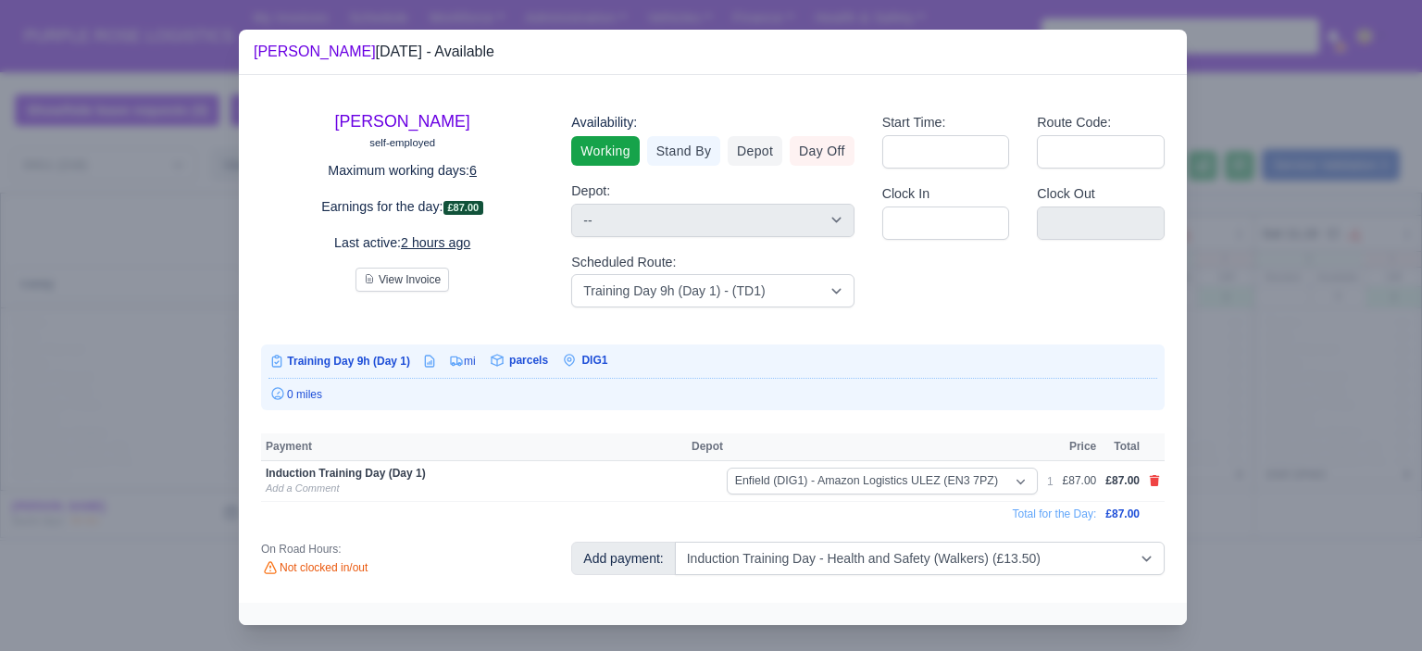
select select "1"
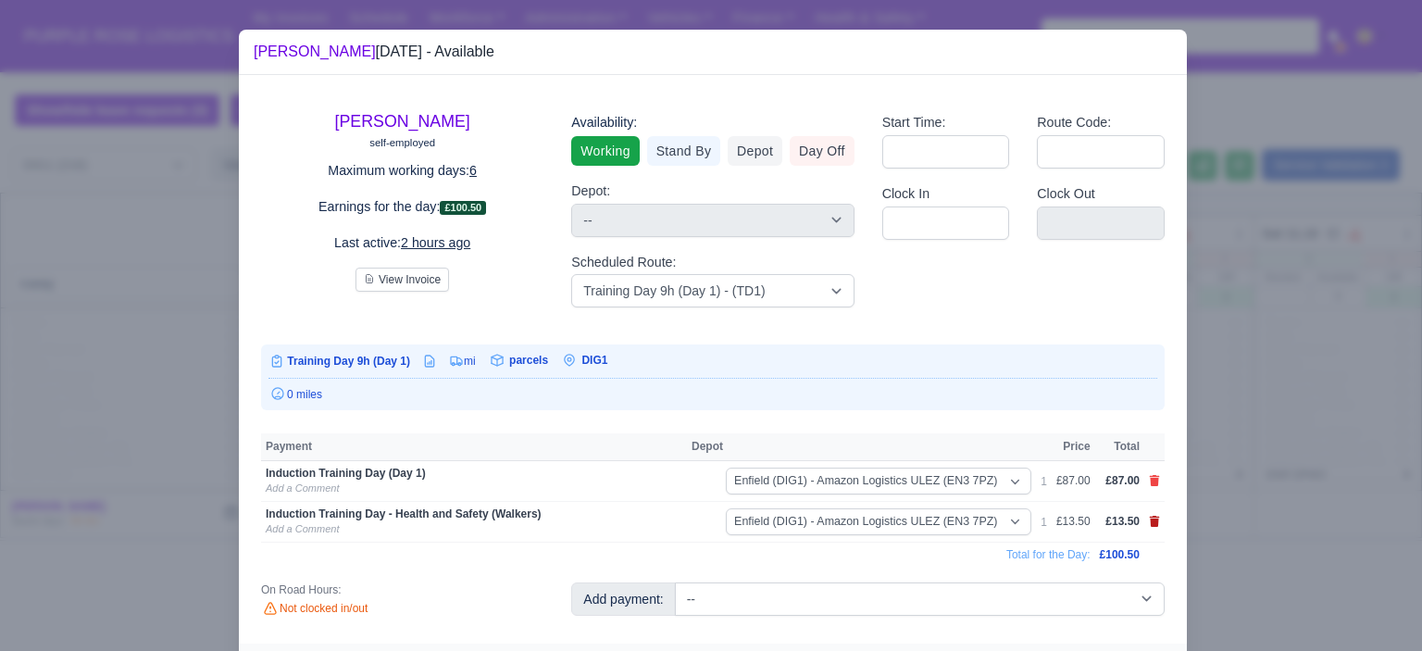
click at [1152, 521] on icon at bounding box center [1154, 521] width 11 height 11
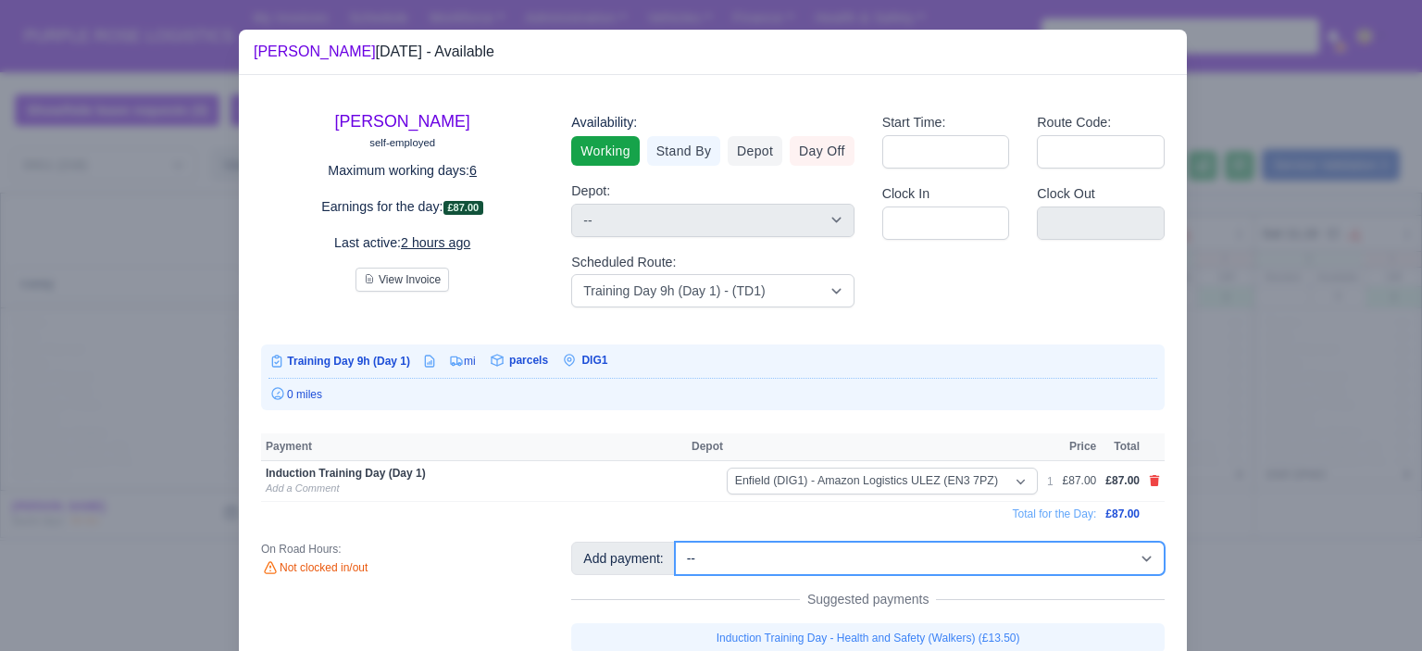
click at [951, 559] on select "-- Additional Hour Support (£14.50) Additional Hour Support (Walkers) (£13.50) …" at bounding box center [920, 558] width 490 height 33
select select "103"
click at [675, 542] on select "-- Additional Hour Support (£14.50) Additional Hour Support (Walkers) (£13.50) …" at bounding box center [920, 558] width 490 height 33
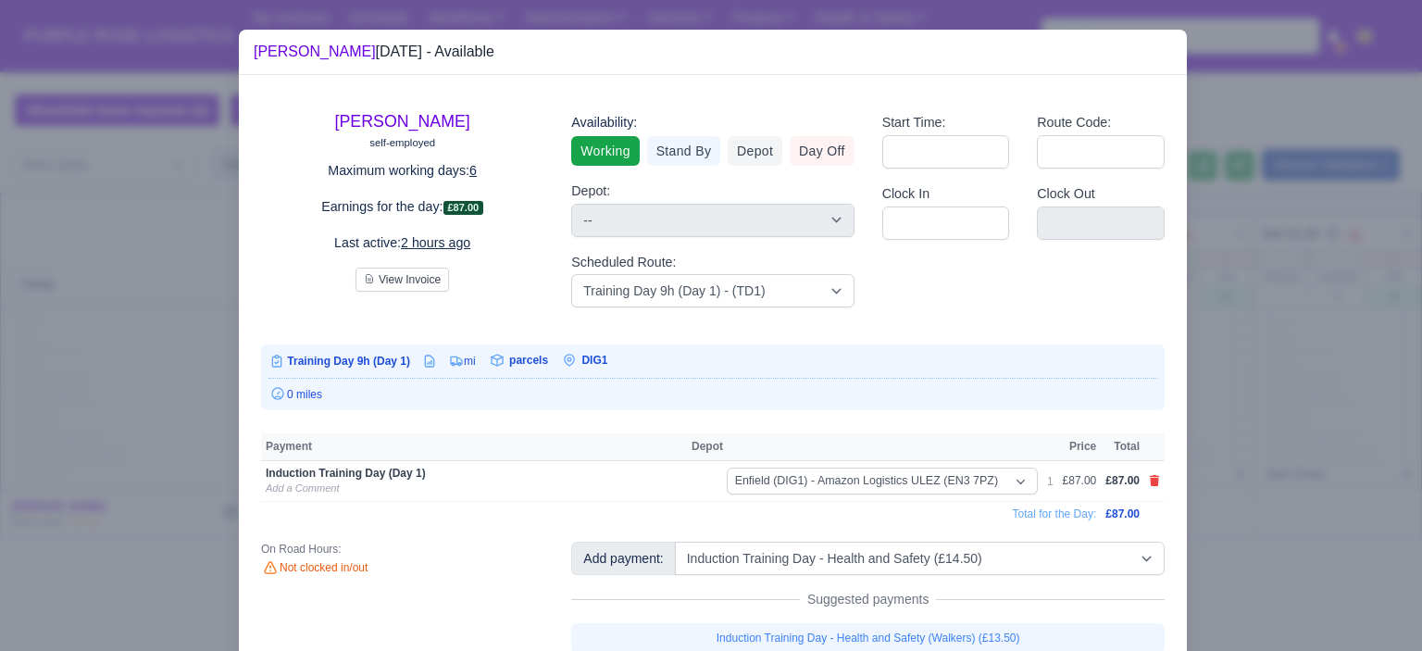
select select "1"
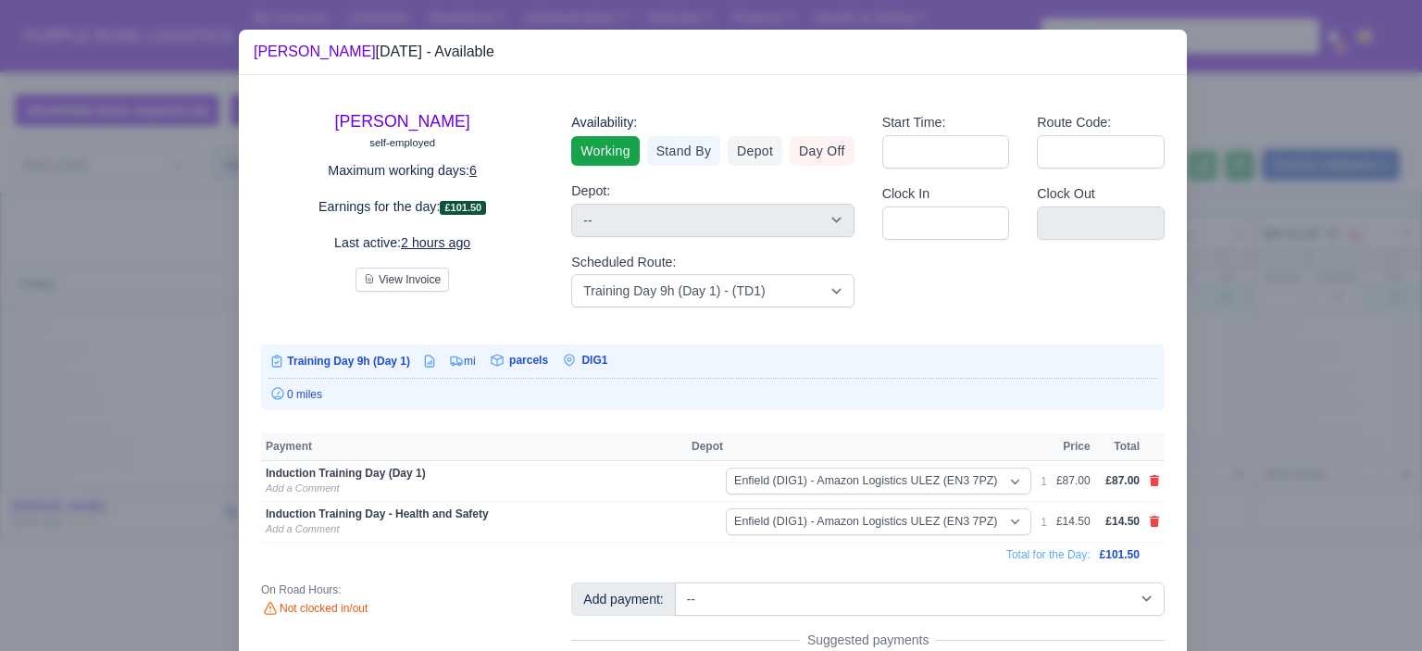
click at [1273, 395] on div at bounding box center [711, 325] width 1422 height 651
